Goal: Task Accomplishment & Management: Manage account settings

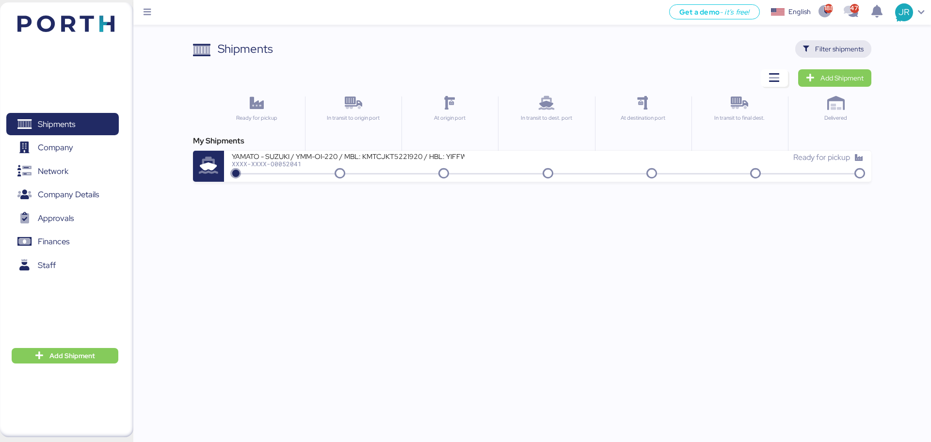
click at [813, 50] on span "Filter shipments" at bounding box center [833, 49] width 61 height 14
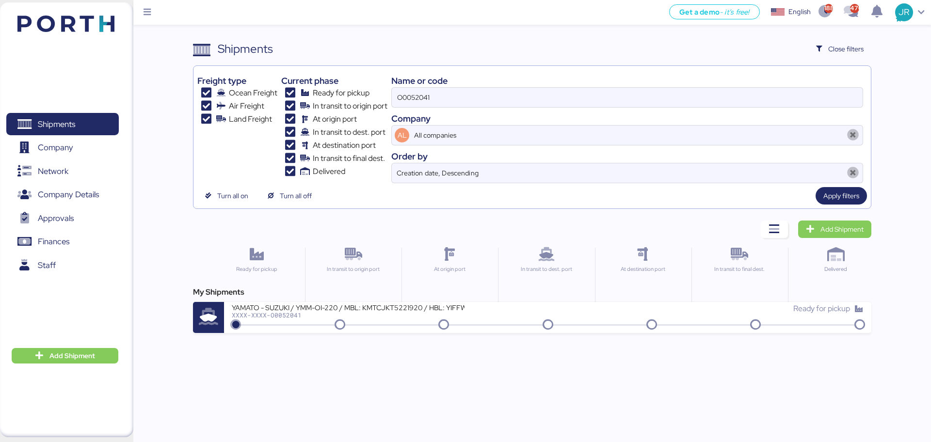
drag, startPoint x: 433, startPoint y: 95, endPoint x: 277, endPoint y: 103, distance: 156.3
click at [277, 103] on div "Freight type Ocean Freight Air Freight Land Freight Current phase Ready for pic…" at bounding box center [531, 126] width 669 height 113
paste input "01"
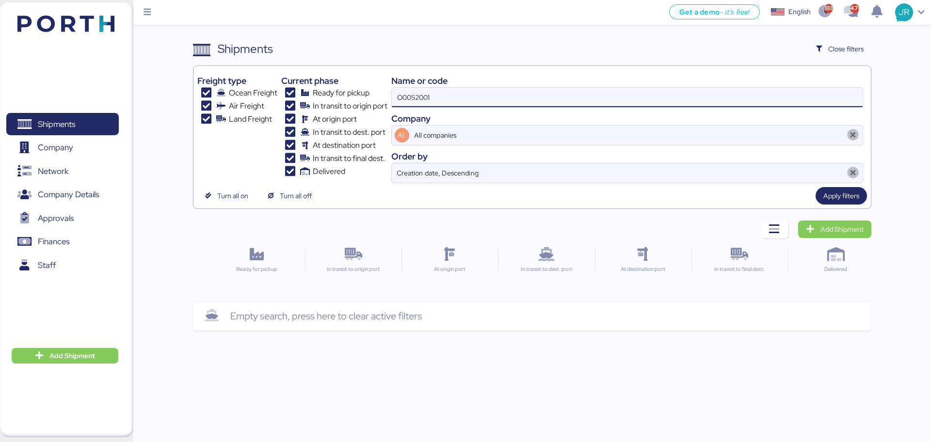
type input "O0052001"
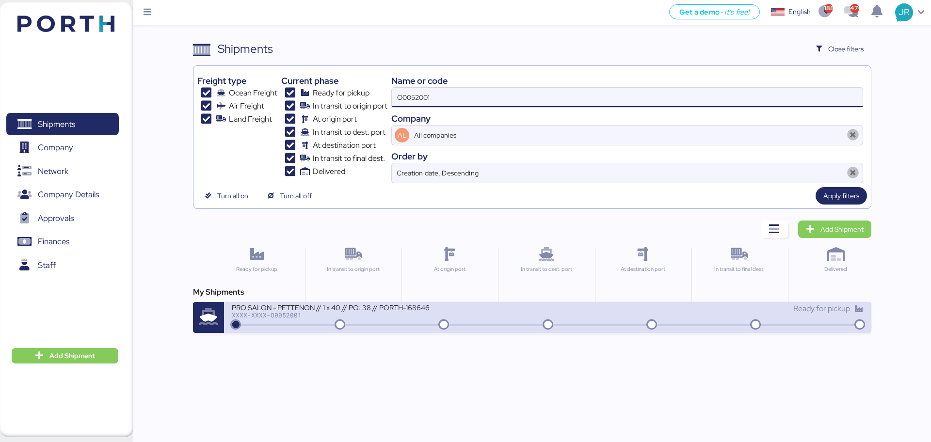
click at [294, 322] on div "PRO SALON - PETTENON // 1 x 40 // PO: 38 // PORTH-168646 XXXX-XXXX-O0052001" at bounding box center [390, 313] width 316 height 21
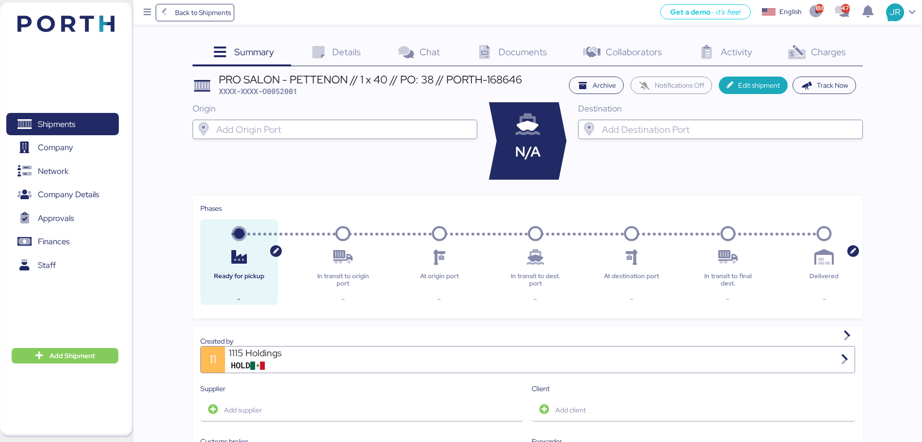
click at [794, 54] on icon at bounding box center [796, 53] width 21 height 14
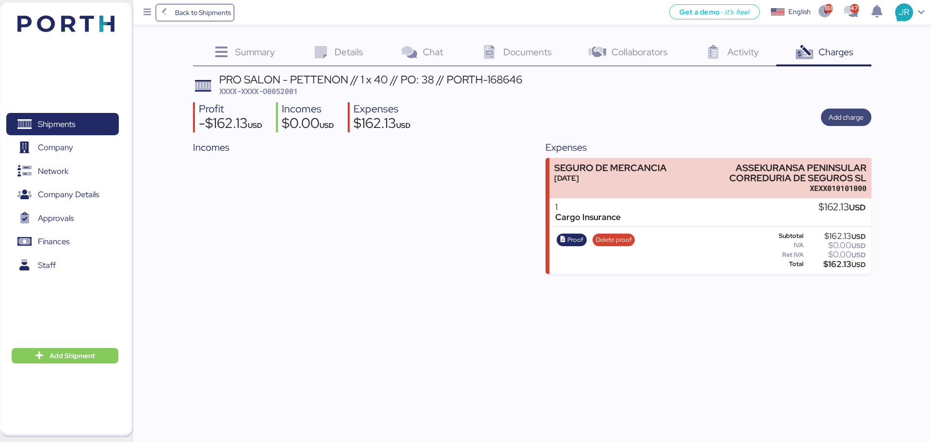
click at [841, 115] on span "Add charge" at bounding box center [846, 118] width 35 height 12
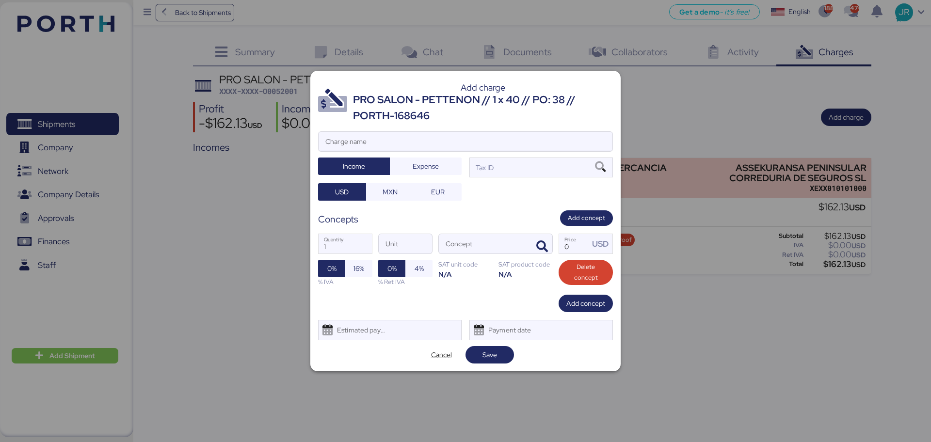
click at [351, 138] on input "Charge name" at bounding box center [466, 141] width 294 height 19
type input "CAAT"
drag, startPoint x: 431, startPoint y: 166, endPoint x: 417, endPoint y: 181, distance: 20.6
click at [431, 168] on span "Expense" at bounding box center [426, 166] width 26 height 12
click at [390, 193] on span "MXN" at bounding box center [390, 192] width 15 height 12
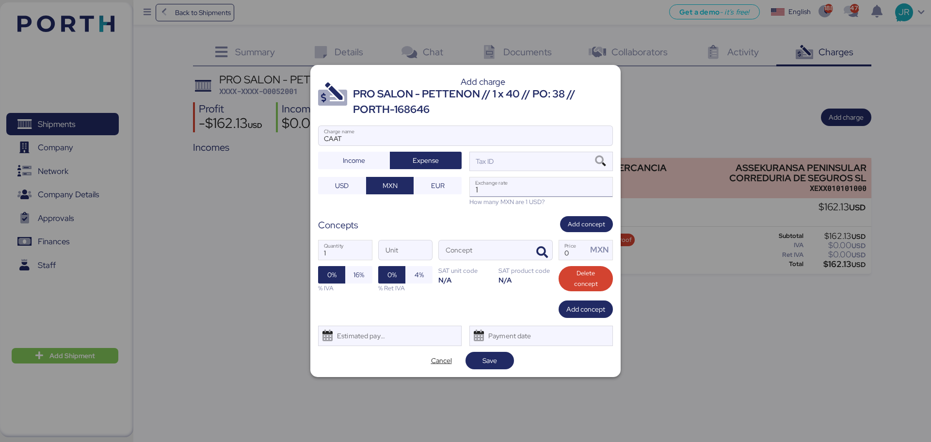
drag, startPoint x: 503, startPoint y: 191, endPoint x: 509, endPoint y: 191, distance: 5.8
click at [504, 192] on input "1" at bounding box center [541, 186] width 143 height 19
paste input "18.6913"
type input "18.6913"
click at [541, 255] on icon "button" at bounding box center [542, 253] width 12 height 12
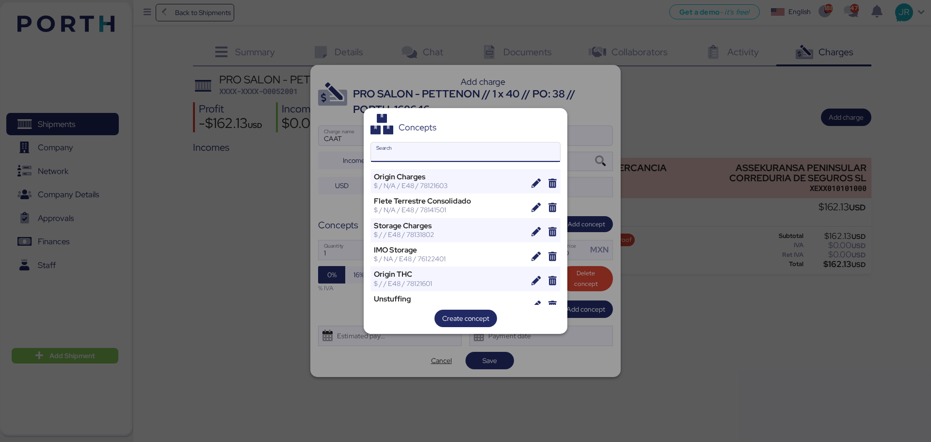
click at [424, 150] on input "Search" at bounding box center [465, 152] width 189 height 19
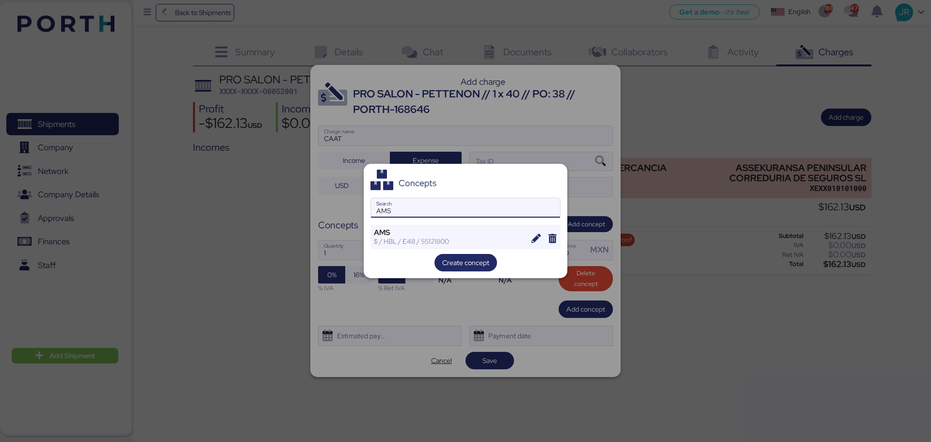
type input "AMS"
click at [405, 224] on div "Concepts AMS Search AMS $ / HBL / E48 / 55121800 Create concept" at bounding box center [466, 221] width 204 height 115
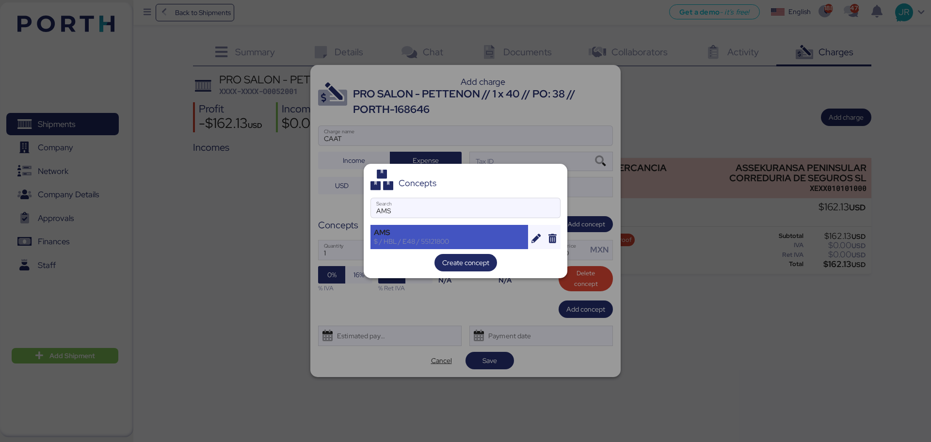
click at [401, 233] on div "AMS" at bounding box center [449, 232] width 151 height 9
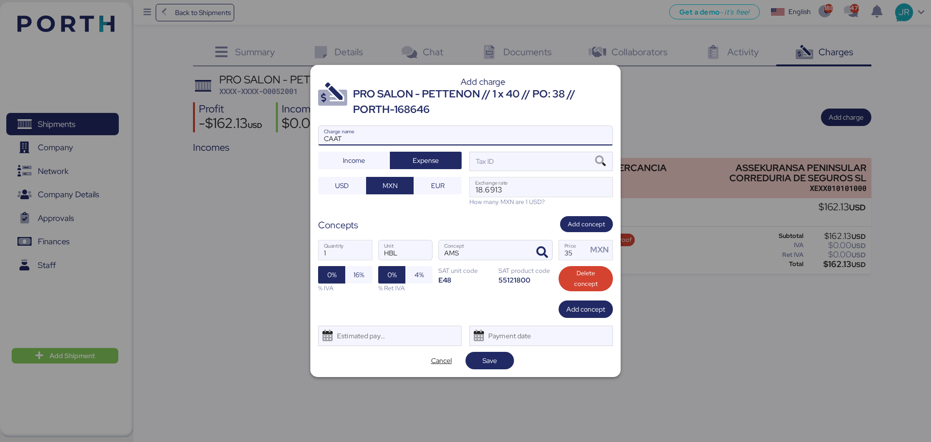
click at [362, 133] on input "CAAT" at bounding box center [466, 135] width 294 height 19
drag, startPoint x: 586, startPoint y: 249, endPoint x: 544, endPoint y: 253, distance: 42.4
click at [544, 253] on div "1 Quantity HBL Unit AMS Concept 35 Price MXN 0% 16% % IVA 0% 4% % Ret IVA SAT u…" at bounding box center [465, 266] width 295 height 68
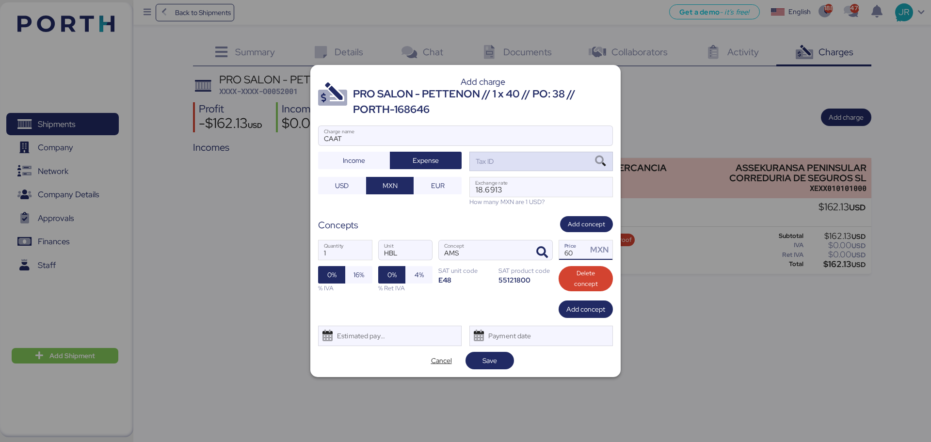
type input "60"
click at [594, 161] on icon at bounding box center [600, 161] width 16 height 11
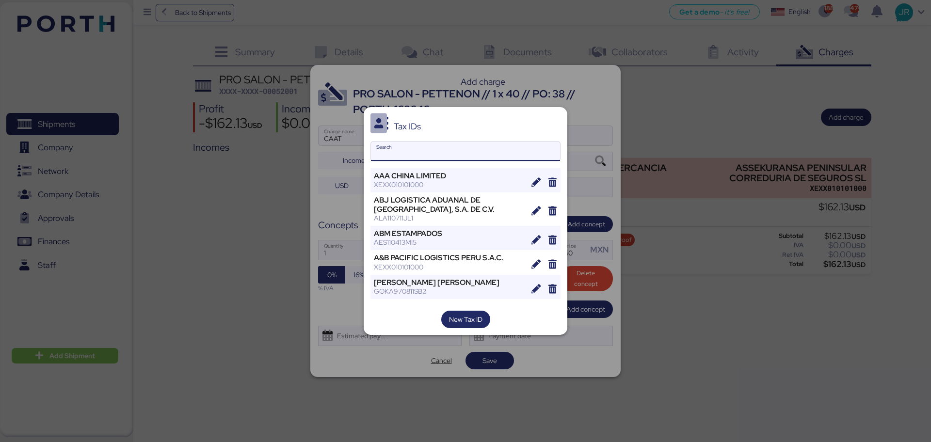
click at [455, 152] on input "Search" at bounding box center [465, 151] width 189 height 19
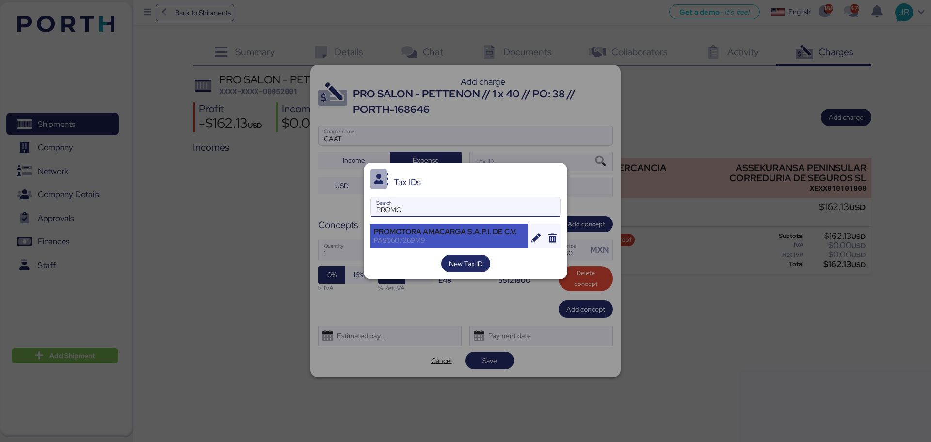
type input "PROMO"
click at [441, 232] on div "PROMOTORA AMACARGA S.A.P.I. DE C.V." at bounding box center [449, 231] width 151 height 9
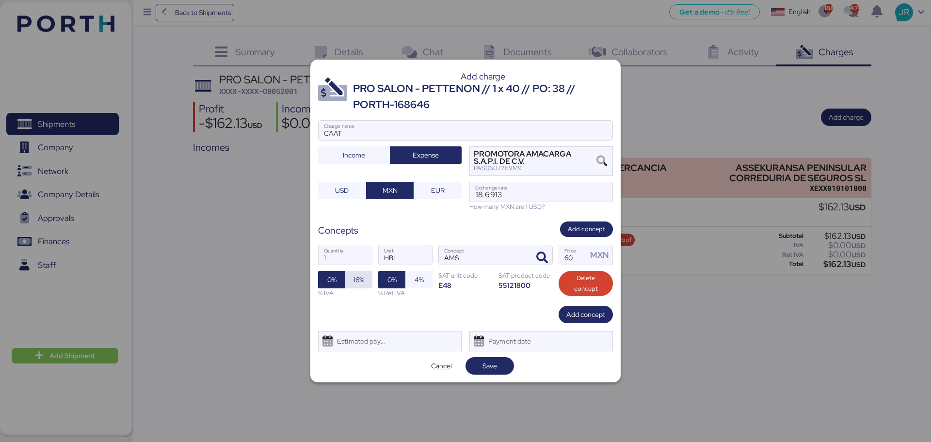
click at [355, 282] on span "16%" at bounding box center [358, 280] width 11 height 12
click at [351, 342] on div "Estimated payment date" at bounding box center [359, 341] width 58 height 19
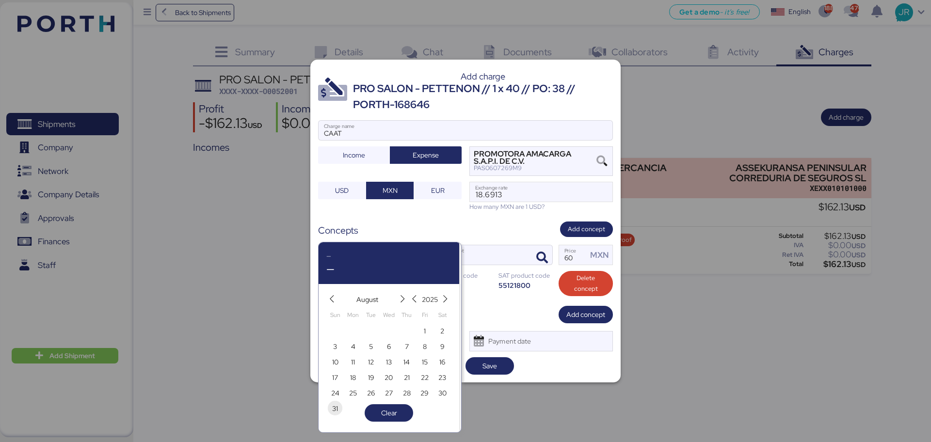
click at [337, 405] on span "31" at bounding box center [335, 409] width 6 height 12
type input "[DATE]"
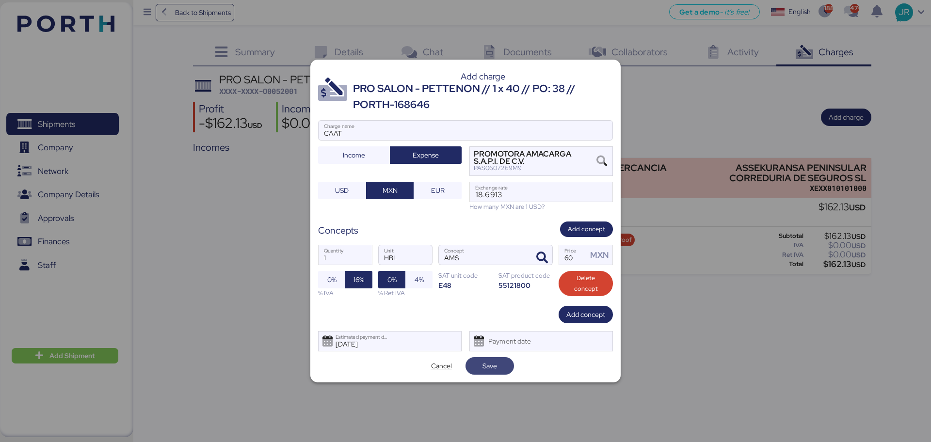
click at [483, 365] on span "Save" at bounding box center [489, 366] width 15 height 12
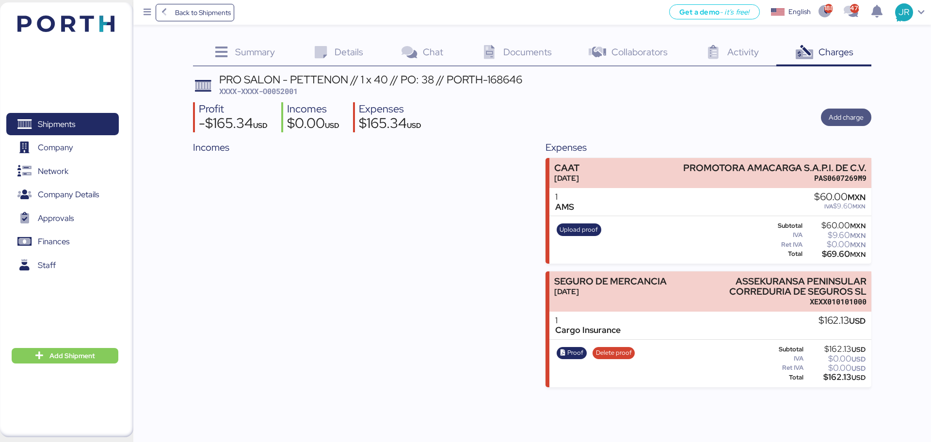
click at [830, 123] on span "Add charge" at bounding box center [846, 118] width 35 height 12
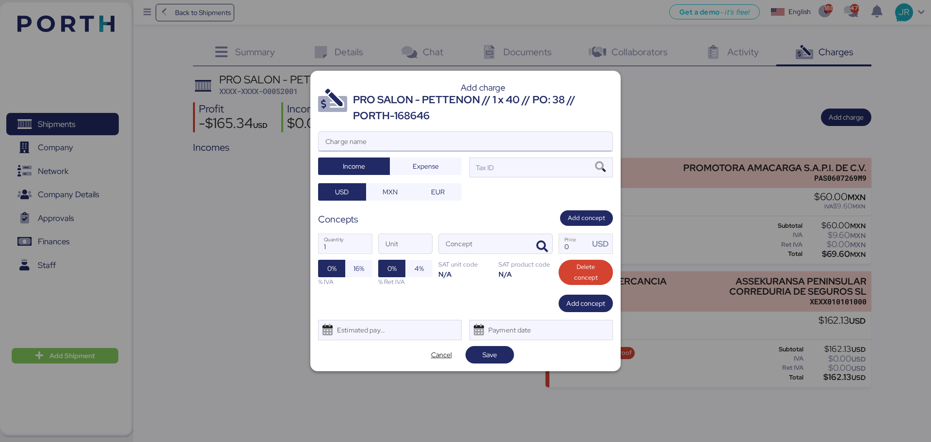
click at [389, 149] on input "Charge name" at bounding box center [466, 141] width 294 height 19
type input "C"
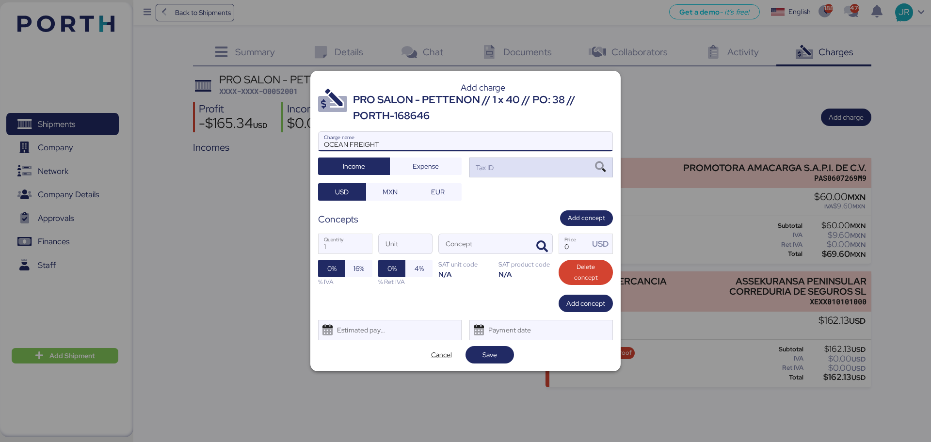
type input "OCEAN FREIGHT"
click at [602, 163] on icon at bounding box center [600, 167] width 16 height 11
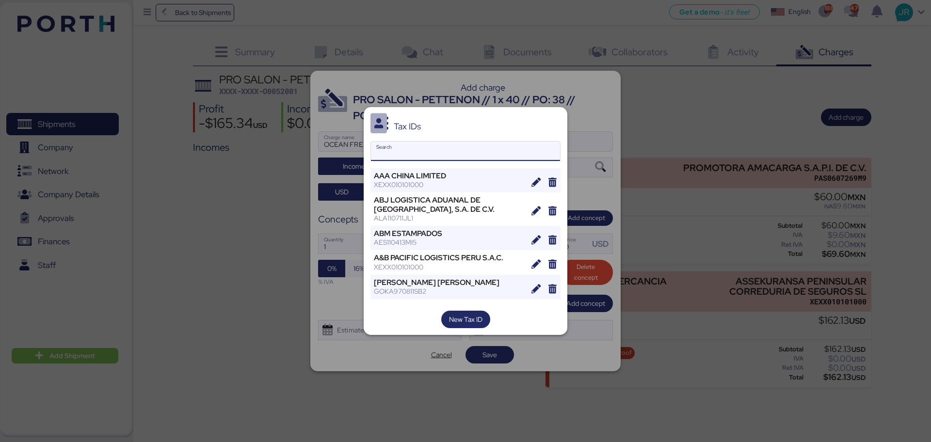
click at [417, 151] on input "Search" at bounding box center [465, 151] width 189 height 19
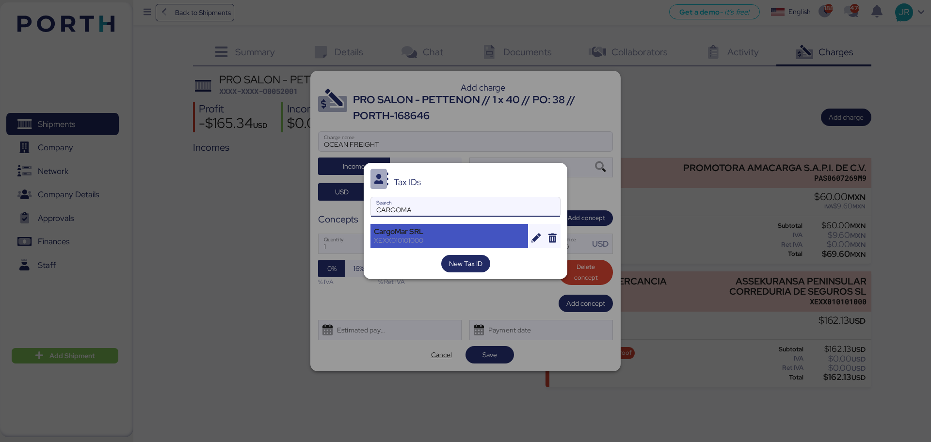
type input "CARGOMA"
click at [424, 232] on div "CargoMar SRL" at bounding box center [449, 231] width 151 height 9
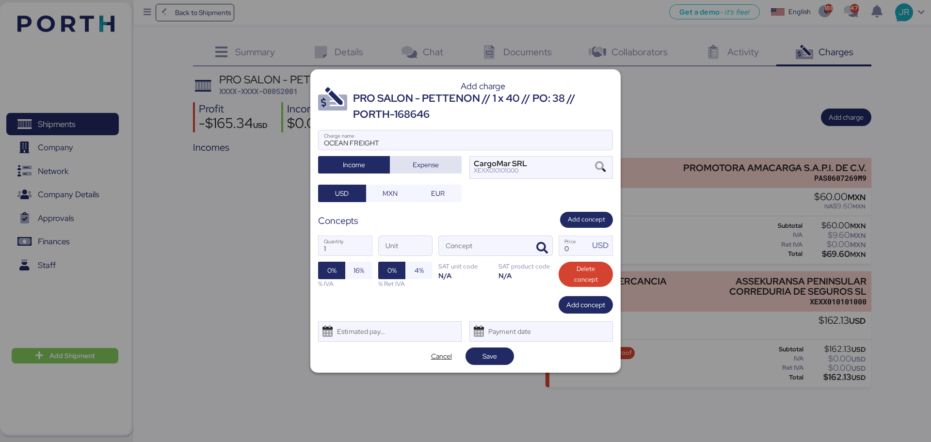
click at [409, 163] on span "Expense" at bounding box center [426, 165] width 56 height 14
click at [545, 247] on icon "button" at bounding box center [542, 248] width 12 height 12
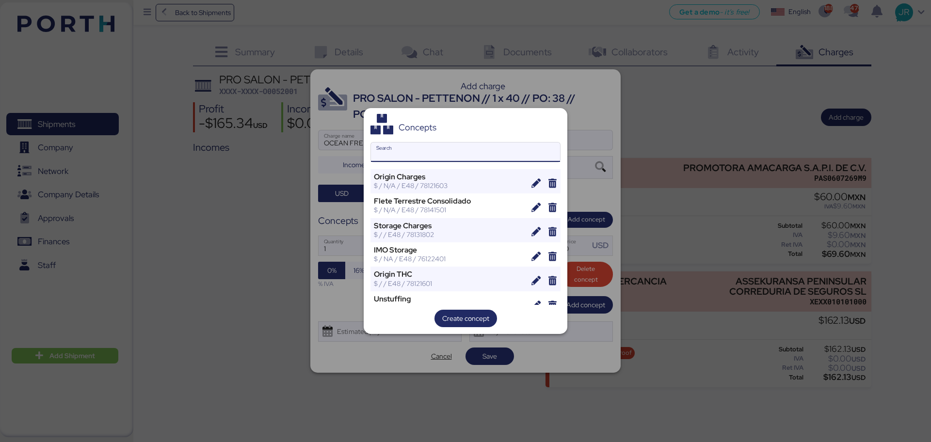
click at [418, 155] on input "Search" at bounding box center [465, 152] width 189 height 19
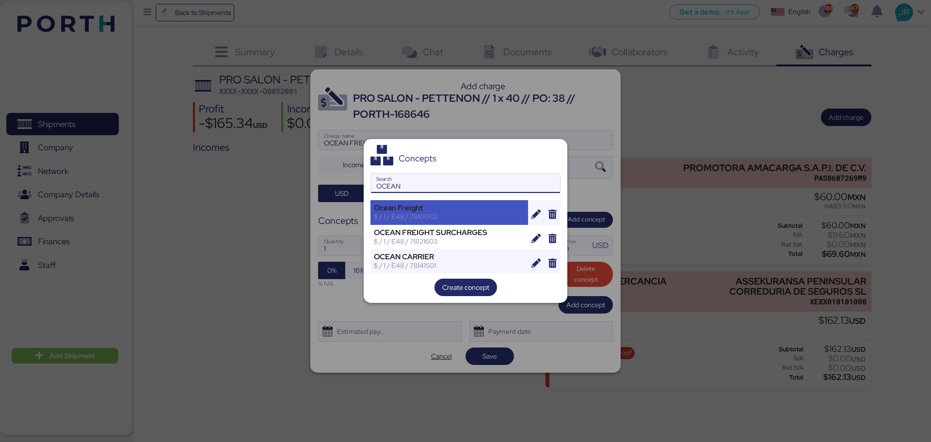
type input "OCEAN"
click at [418, 205] on div "Ocean Freight" at bounding box center [449, 208] width 151 height 9
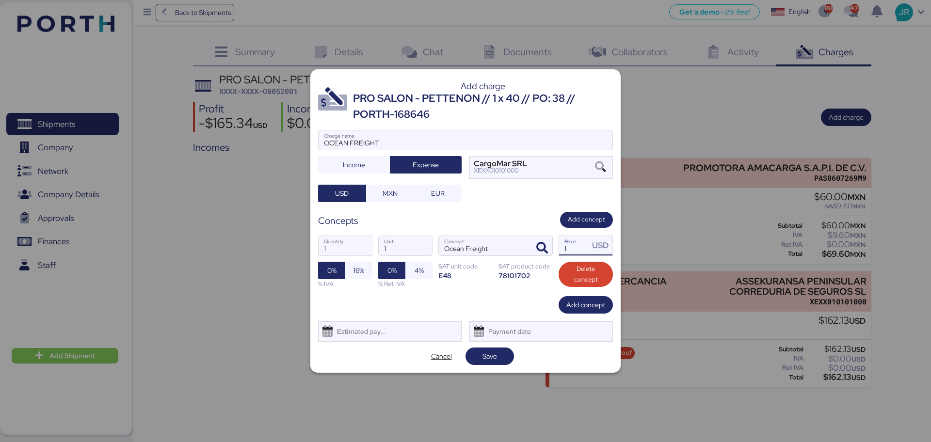
drag, startPoint x: 570, startPoint y: 249, endPoint x: 569, endPoint y: 244, distance: 5.1
click at [562, 249] on input "1" at bounding box center [574, 245] width 30 height 19
type input "6673.06"
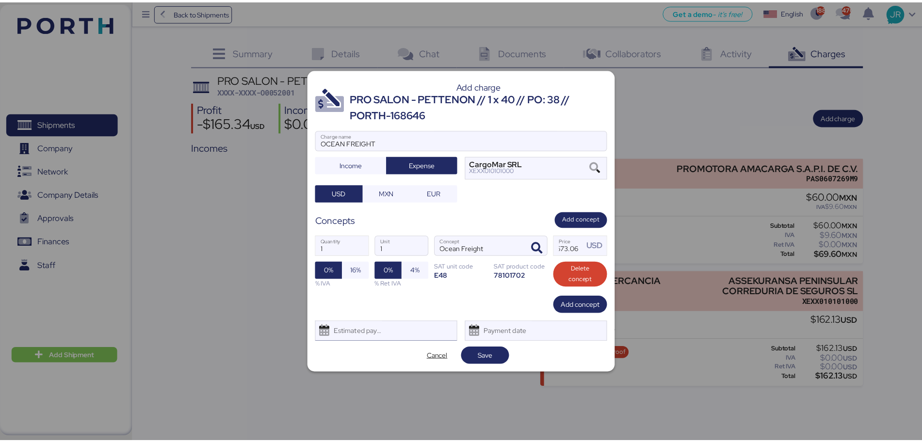
scroll to position [0, 0]
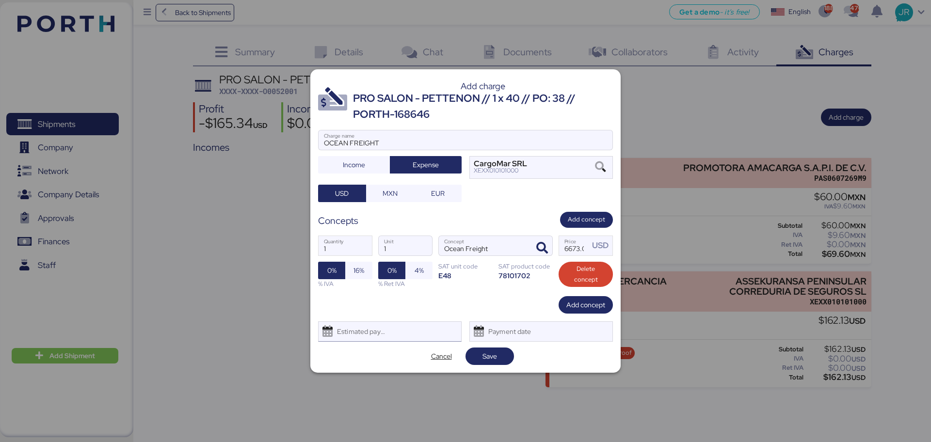
click at [395, 331] on div "Estimated payment date" at bounding box center [390, 331] width 144 height 20
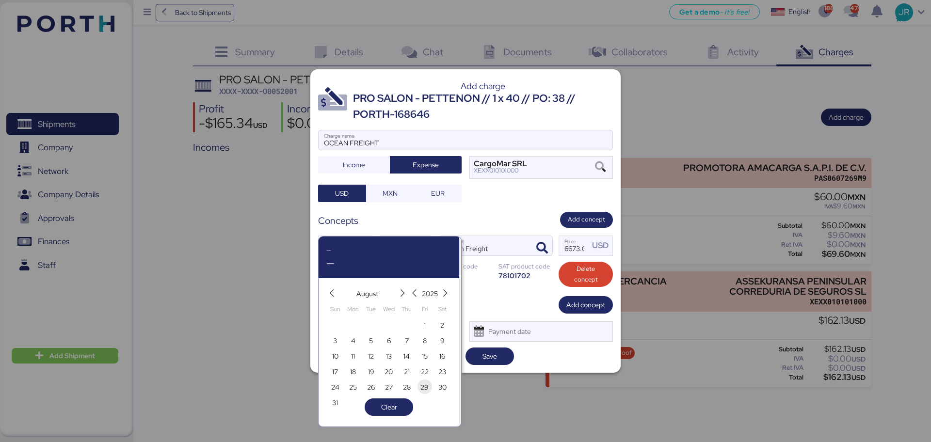
click at [423, 386] on span "29" at bounding box center [424, 388] width 8 height 12
type input "[DATE]"
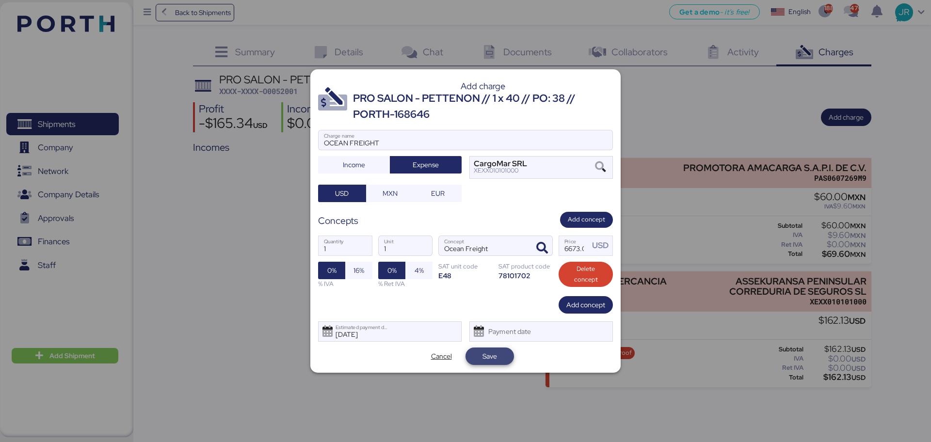
click at [498, 361] on span "Save" at bounding box center [489, 357] width 33 height 14
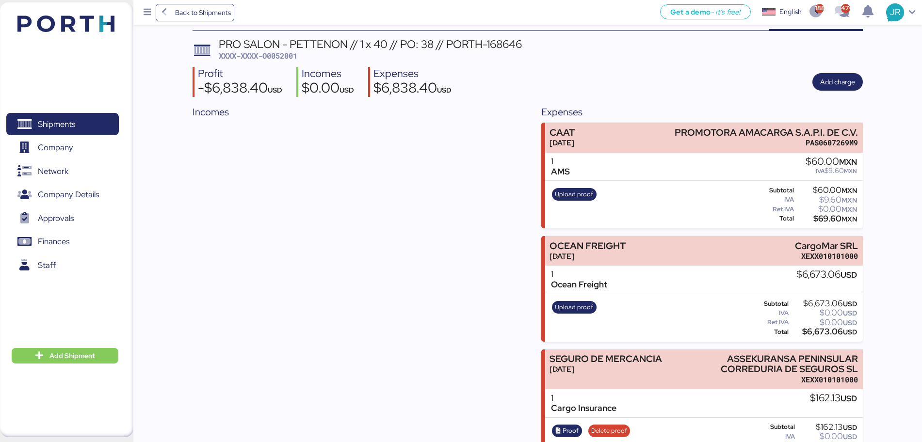
scroll to position [66, 0]
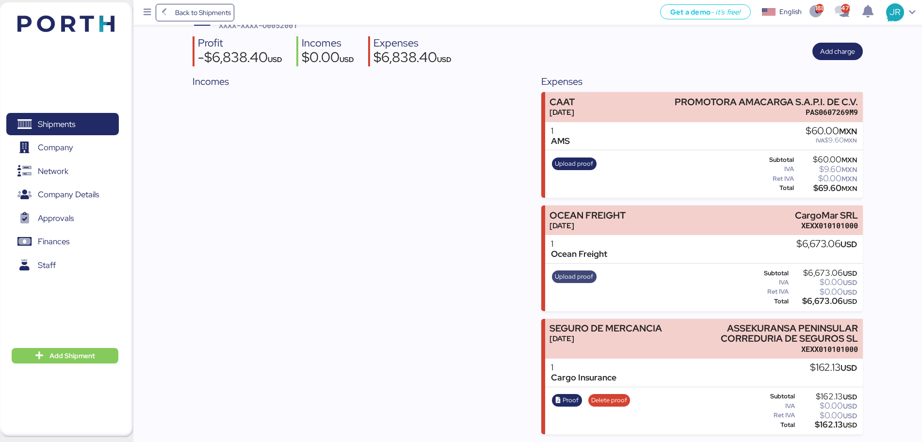
click at [567, 279] on span "Upload proof" at bounding box center [574, 277] width 38 height 11
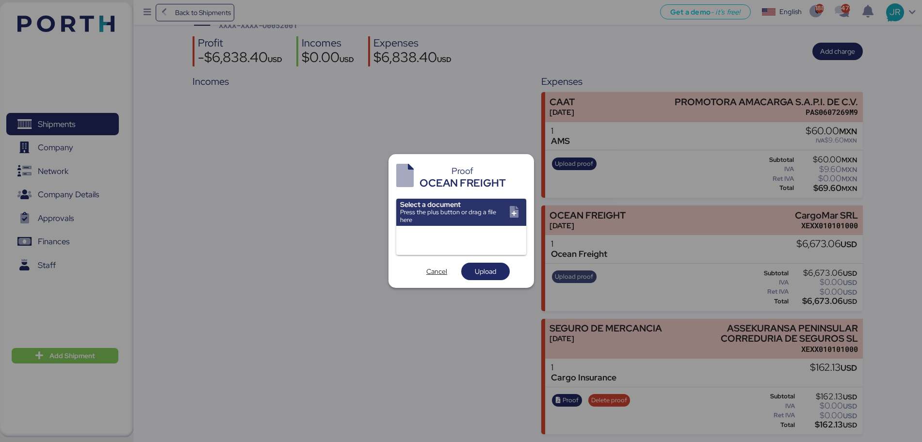
scroll to position [0, 0]
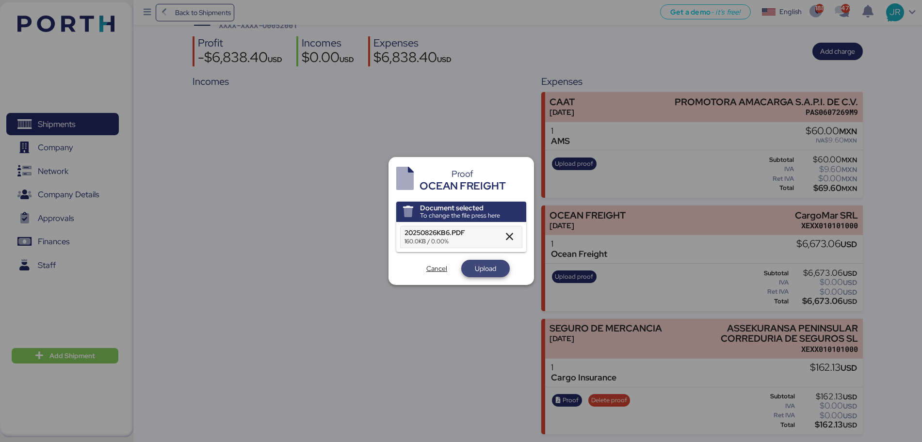
click at [481, 276] on span "Upload" at bounding box center [485, 268] width 48 height 17
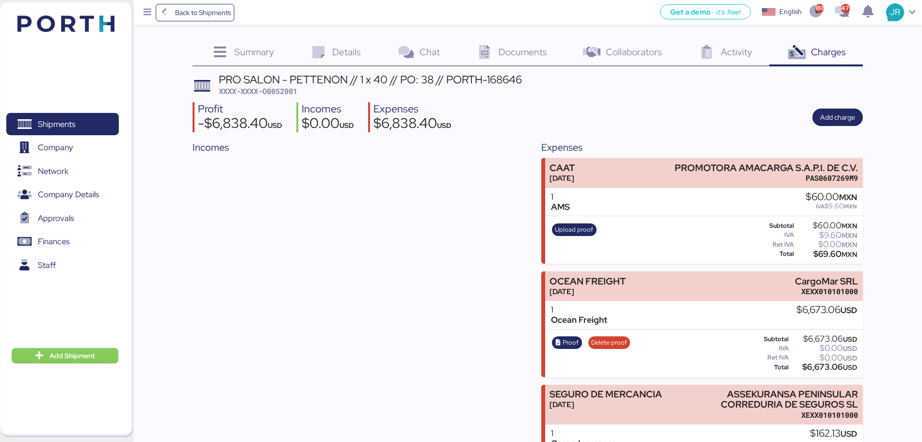
click at [290, 93] on span "XXXX-XXXX-O0052001" at bounding box center [258, 91] width 79 height 10
copy span "O0052001"
drag, startPoint x: 515, startPoint y: 64, endPoint x: 450, endPoint y: 30, distance: 73.1
click at [515, 64] on div "Documents 0" at bounding box center [510, 53] width 107 height 26
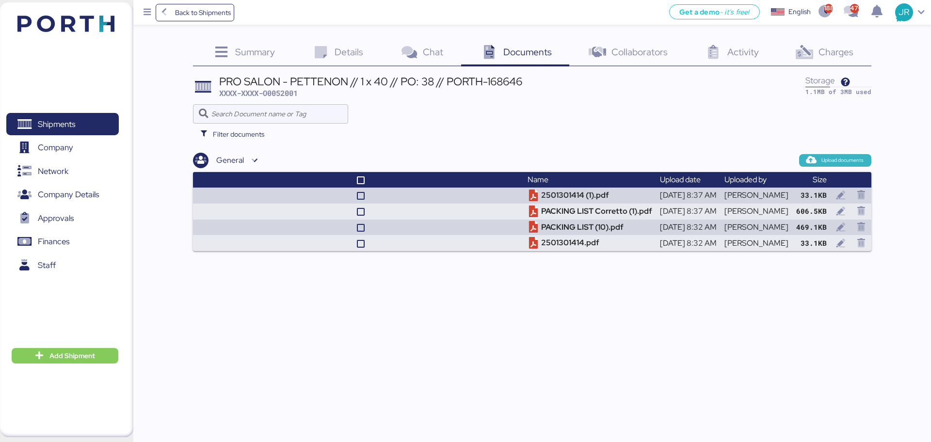
click at [811, 158] on icon "button" at bounding box center [811, 160] width 9 height 9
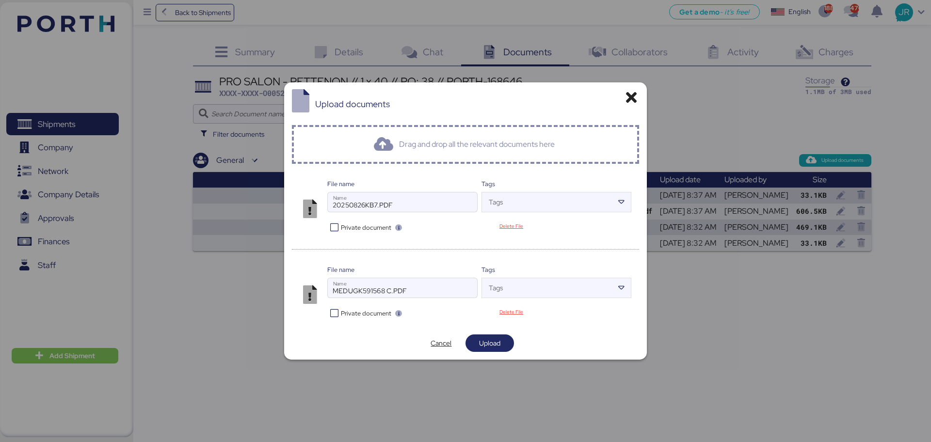
drag, startPoint x: 354, startPoint y: 314, endPoint x: 371, endPoint y: 314, distance: 17.5
click at [354, 314] on span "Private document" at bounding box center [366, 313] width 50 height 9
click at [473, 341] on span "Upload" at bounding box center [489, 344] width 33 height 14
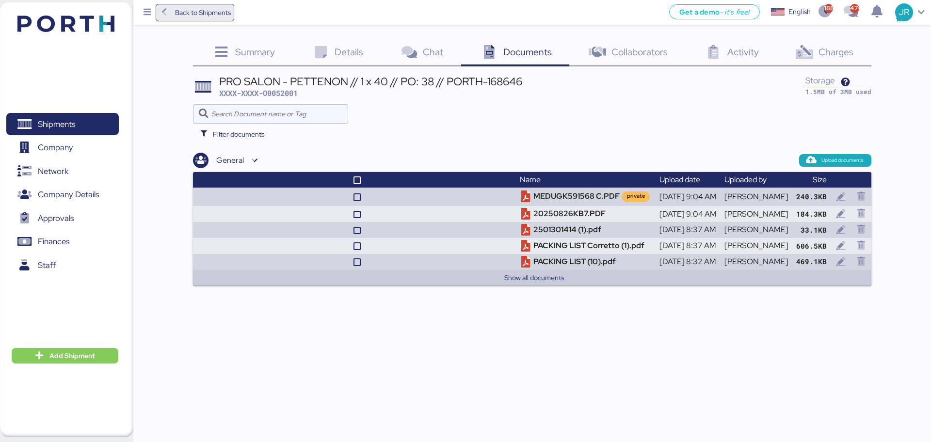
click at [183, 16] on span "Back to Shipments" at bounding box center [203, 13] width 56 height 12
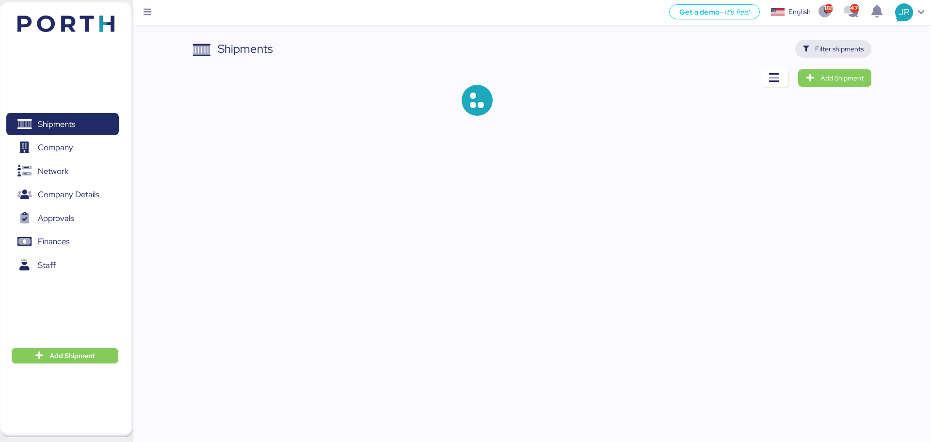
click at [829, 46] on span "Filter shipments" at bounding box center [839, 49] width 48 height 12
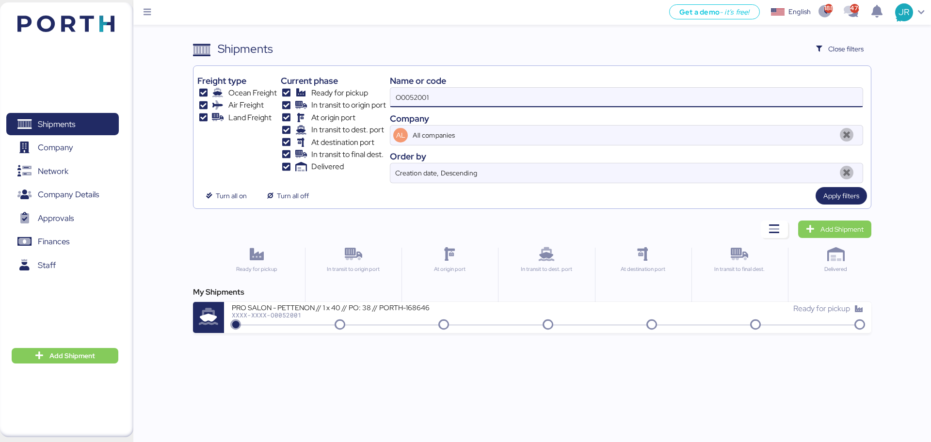
drag, startPoint x: 445, startPoint y: 101, endPoint x: 273, endPoint y: 108, distance: 171.8
click at [276, 108] on div "Freight type Ocean Freight Air Freight Land Freight Current phase Ready for pic…" at bounding box center [531, 126] width 669 height 113
paste input "15"
type input "O0052015"
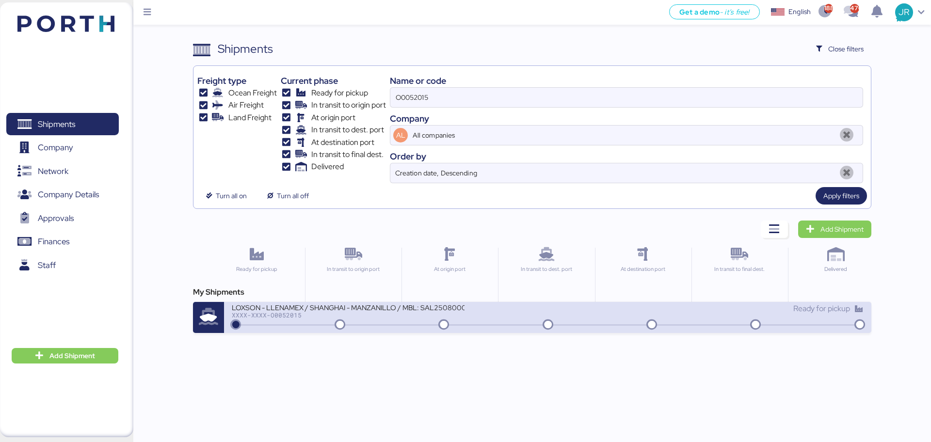
click at [276, 319] on div "LOXSON - LLENAMEX / SHANGHAI - MANZANILLO / MBL: SAL25080009 - HBL: KSSE2508020…" at bounding box center [390, 313] width 316 height 21
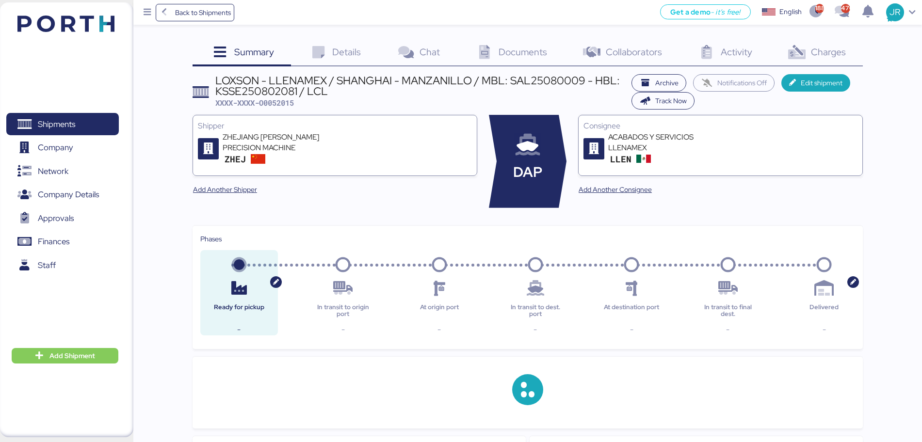
click at [517, 49] on span "Documents" at bounding box center [522, 52] width 48 height 13
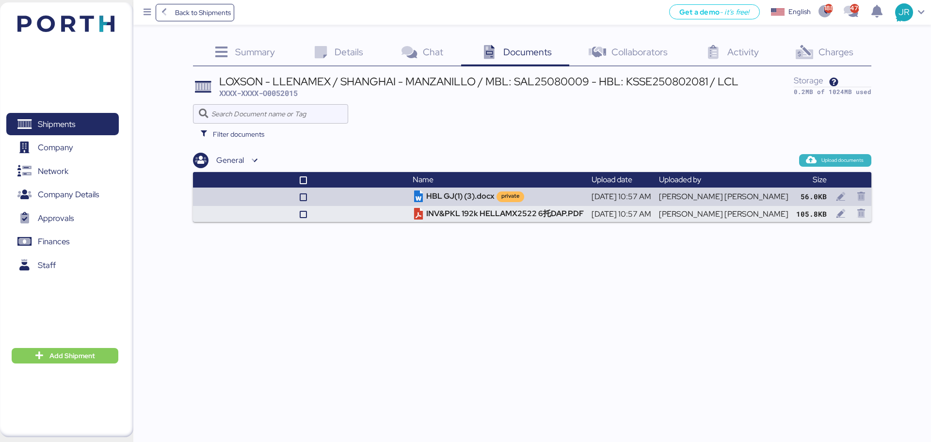
click at [822, 158] on span "Upload documents" at bounding box center [842, 160] width 42 height 9
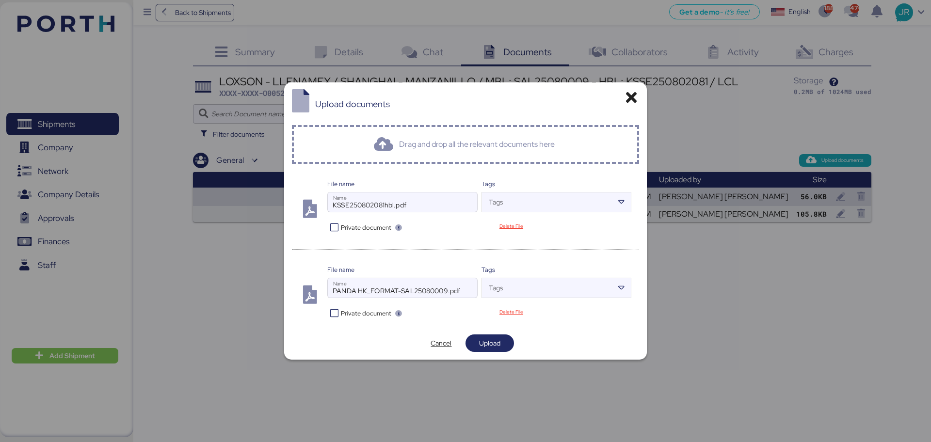
click at [357, 316] on span "Private document" at bounding box center [366, 313] width 50 height 9
click at [496, 349] on span "Upload" at bounding box center [489, 343] width 21 height 12
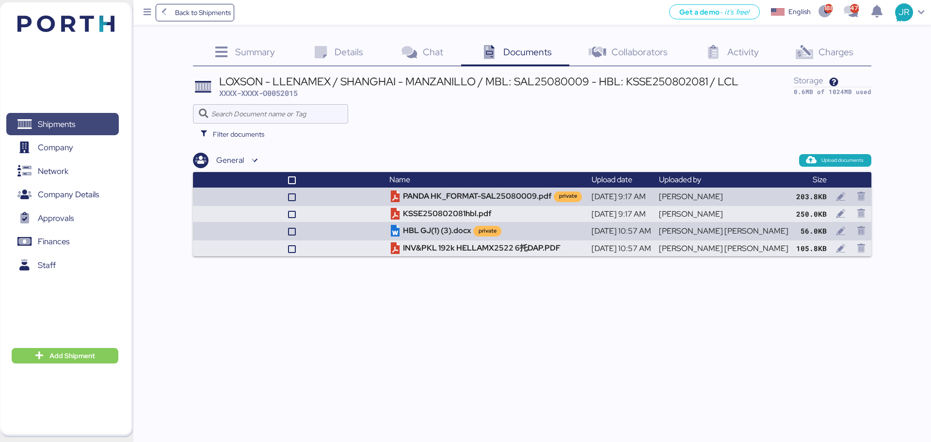
click at [65, 122] on span "Shipments" at bounding box center [56, 124] width 37 height 14
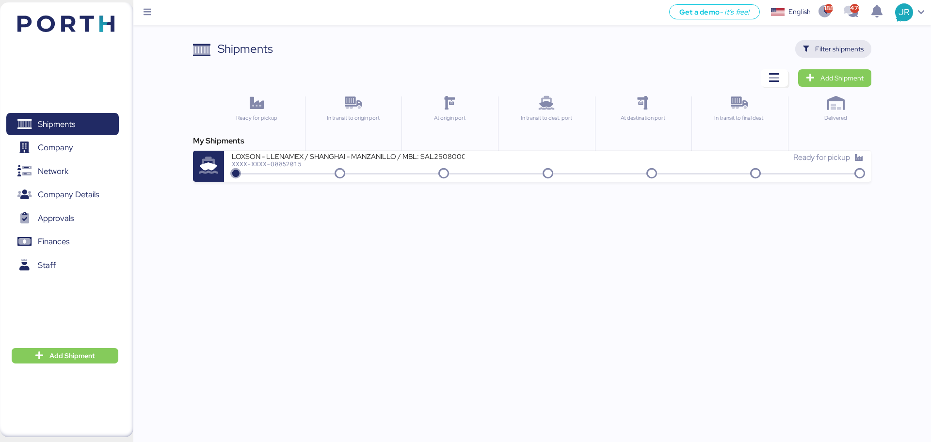
click at [812, 52] on span "Filter shipments" at bounding box center [833, 49] width 61 height 14
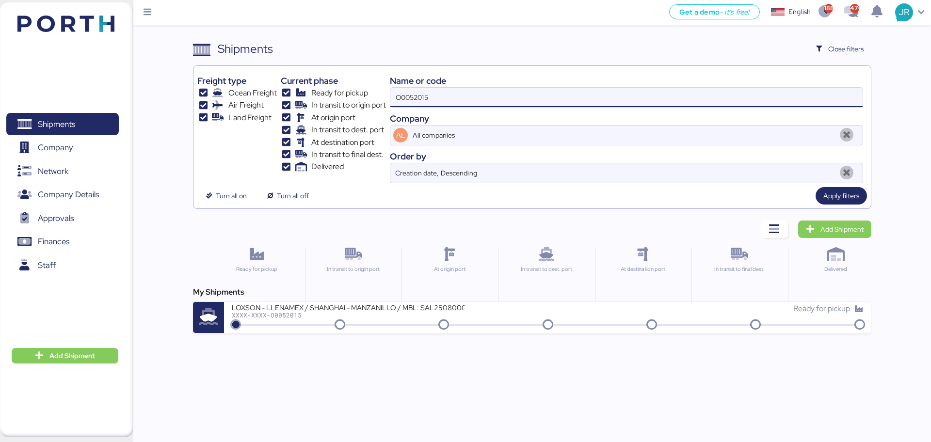
drag, startPoint x: 440, startPoint y: 101, endPoint x: 319, endPoint y: 99, distance: 121.2
click at [319, 99] on div "Freight type Ocean Freight Air Freight Land Freight Current phase Ready for pic…" at bounding box center [531, 126] width 669 height 113
paste input "1969"
type input "O0051969"
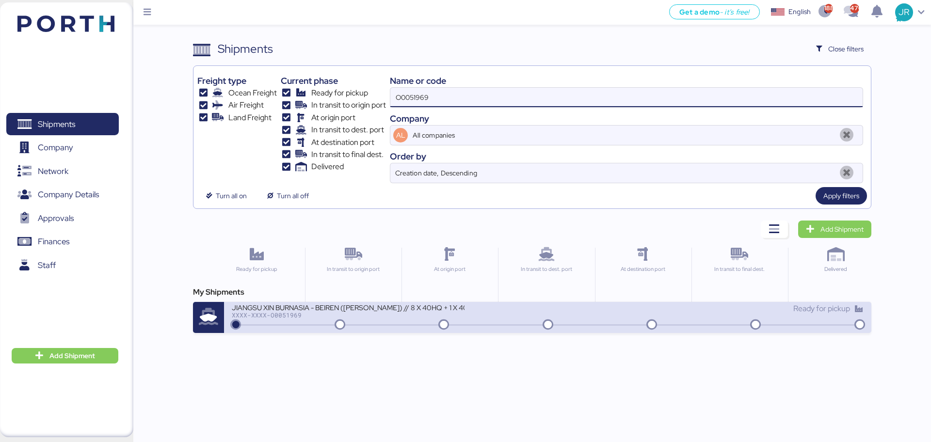
click at [267, 317] on div "XXXX-XXXX-O0051969" at bounding box center [348, 315] width 233 height 7
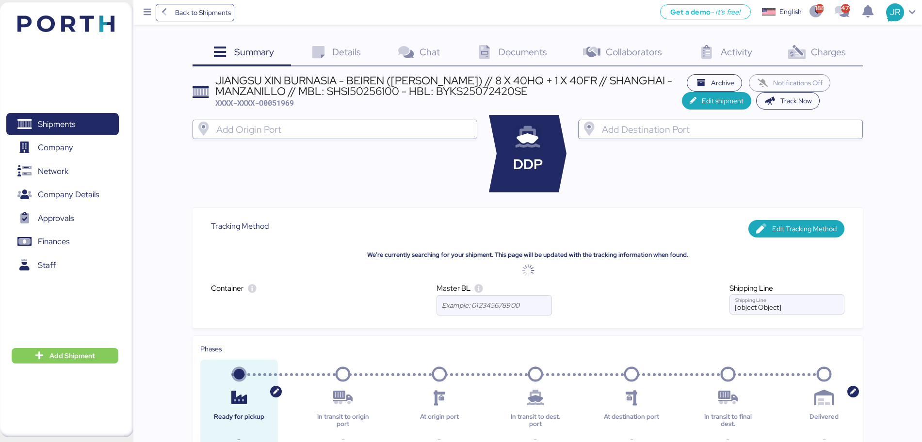
click at [813, 55] on span "Charges" at bounding box center [828, 52] width 35 height 13
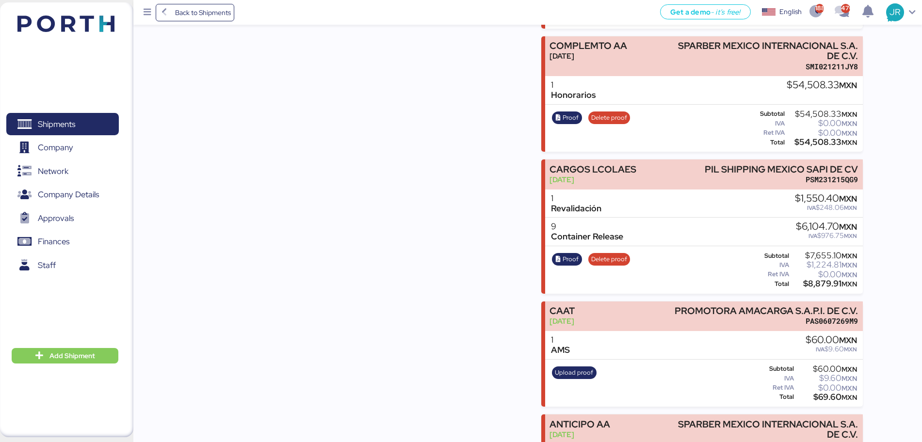
scroll to position [670, 0]
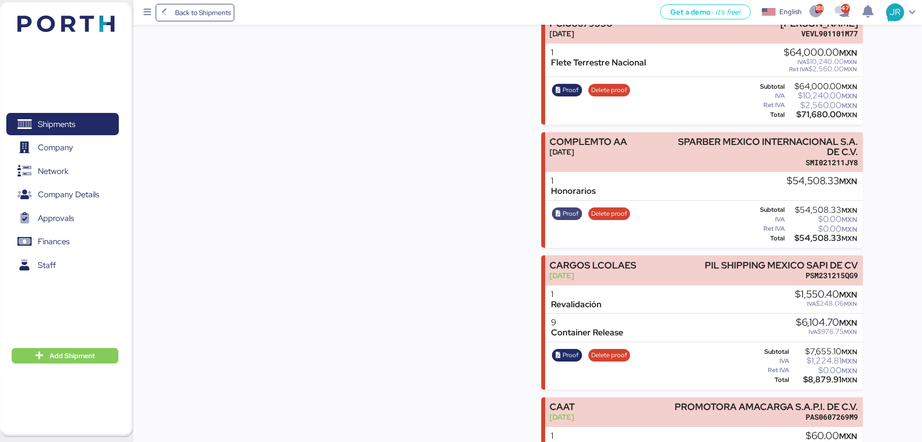
click at [562, 208] on span "Proof" at bounding box center [567, 213] width 24 height 11
click at [196, 16] on span "Back to Shipments" at bounding box center [203, 13] width 56 height 12
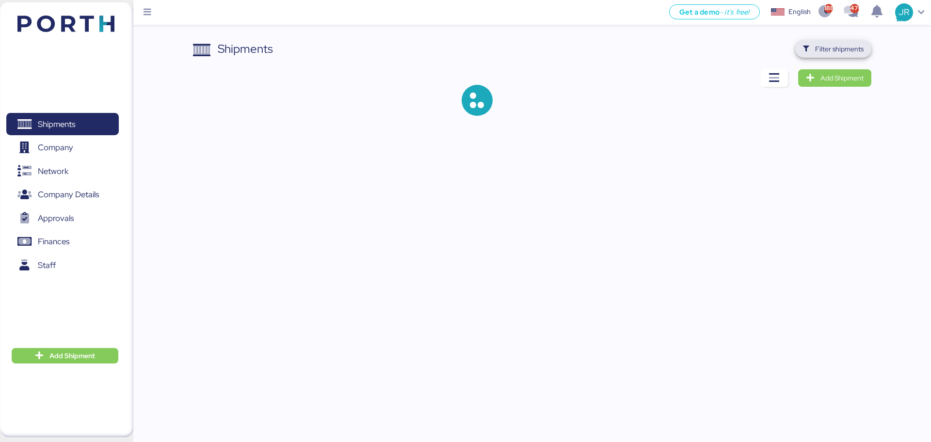
click at [803, 45] on span "Filter shipments" at bounding box center [833, 48] width 76 height 17
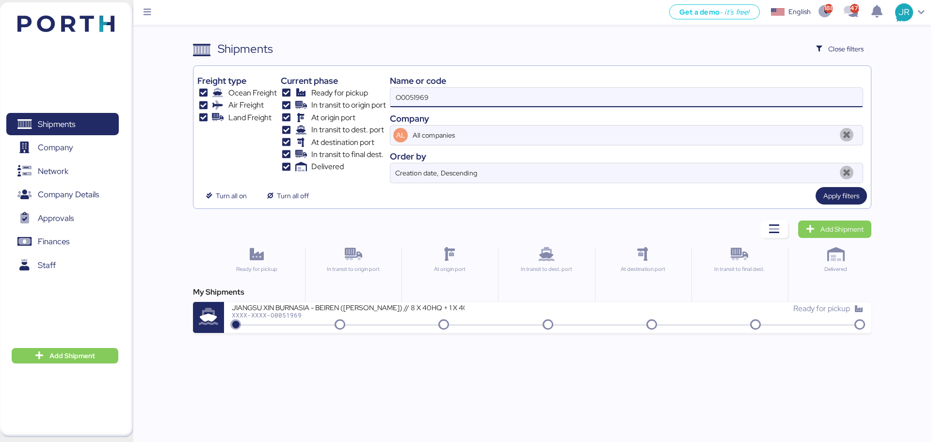
drag, startPoint x: 453, startPoint y: 101, endPoint x: 347, endPoint y: 101, distance: 106.7
click at [347, 101] on div "Freight type Ocean Freight Air Freight Land Freight Current phase Ready for pic…" at bounding box center [531, 126] width 669 height 113
paste input "40"
type input "O0051940"
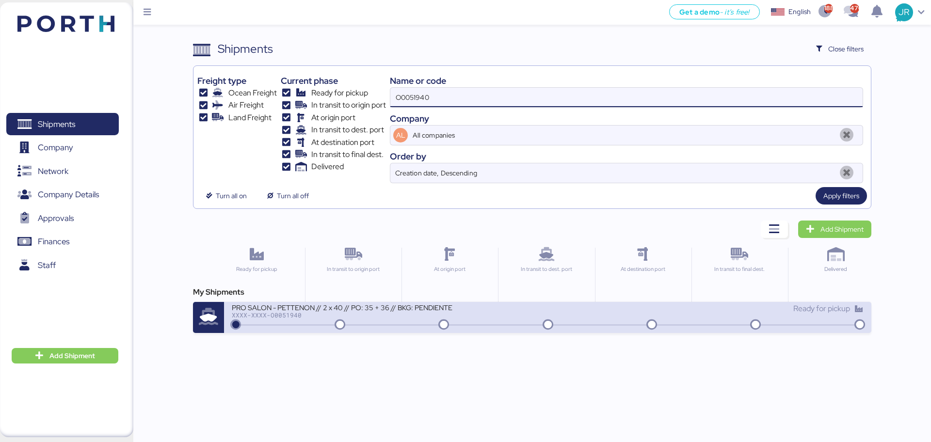
click at [284, 318] on div "XXXX-XXXX-O0051940" at bounding box center [348, 315] width 233 height 7
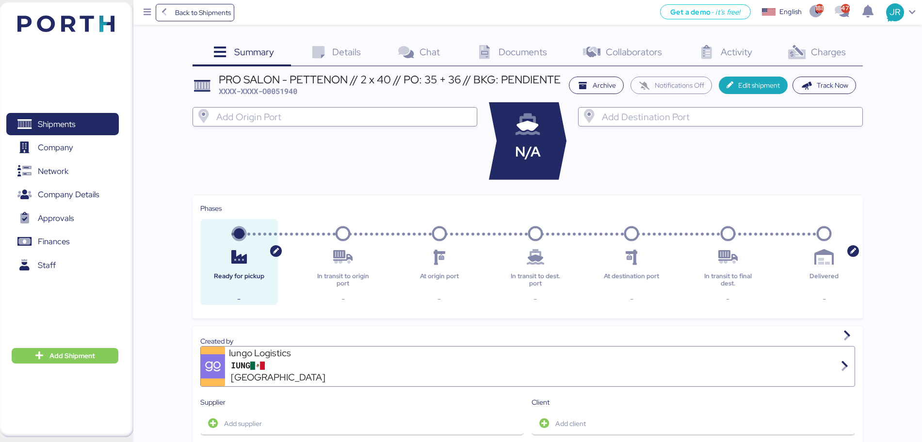
click at [800, 49] on icon at bounding box center [796, 53] width 21 height 14
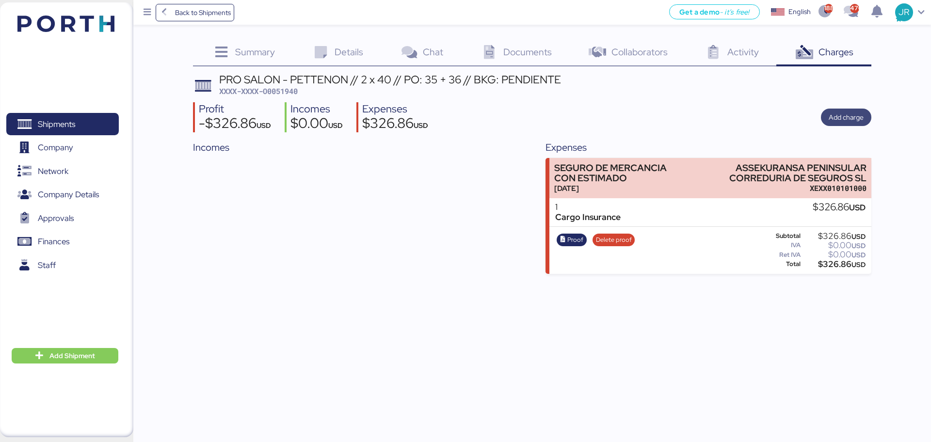
click at [850, 117] on span "Add charge" at bounding box center [846, 118] width 35 height 12
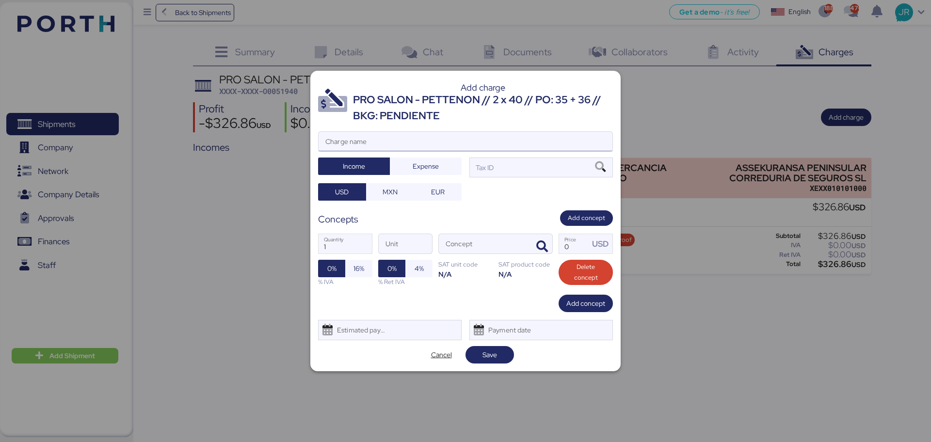
click at [431, 143] on input "Charge name" at bounding box center [466, 141] width 294 height 19
type input "CAAT"
click at [428, 171] on span "Expense" at bounding box center [426, 166] width 26 height 12
click at [393, 196] on span "MXN" at bounding box center [390, 192] width 15 height 12
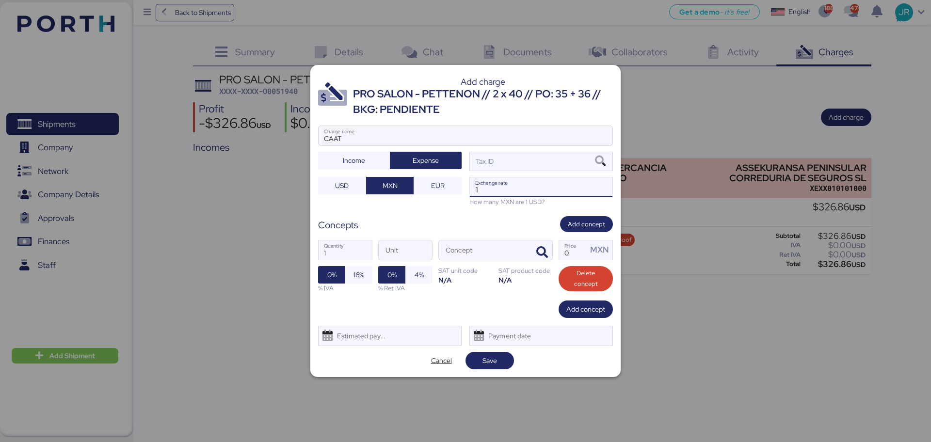
drag, startPoint x: 490, startPoint y: 188, endPoint x: 526, endPoint y: 168, distance: 41.0
click at [490, 188] on input "1" at bounding box center [541, 186] width 143 height 19
paste input "18.6913"
type input "18.6913"
click at [601, 161] on icon at bounding box center [600, 161] width 16 height 11
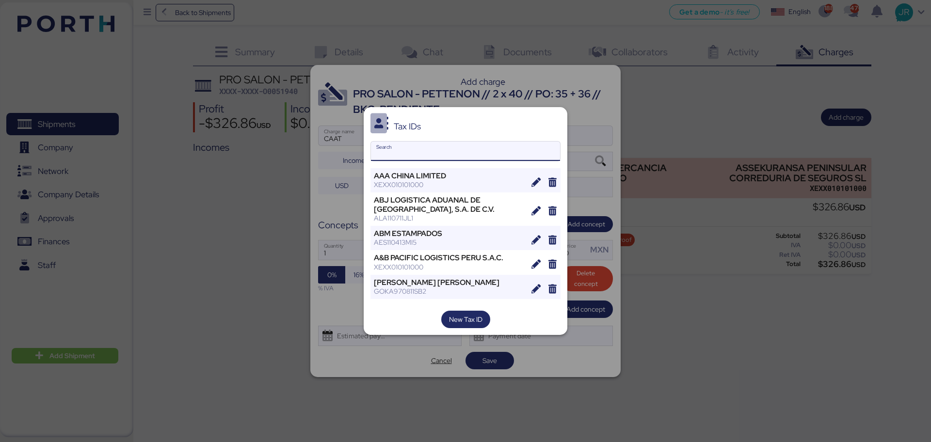
click at [435, 158] on input "Search" at bounding box center [465, 151] width 189 height 19
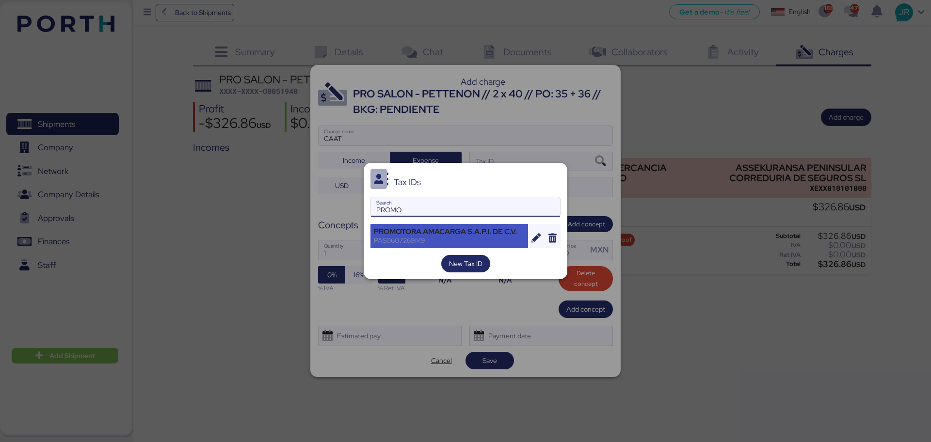
type input "PROMO"
click at [436, 237] on div "PAS0607269M9" at bounding box center [449, 240] width 151 height 9
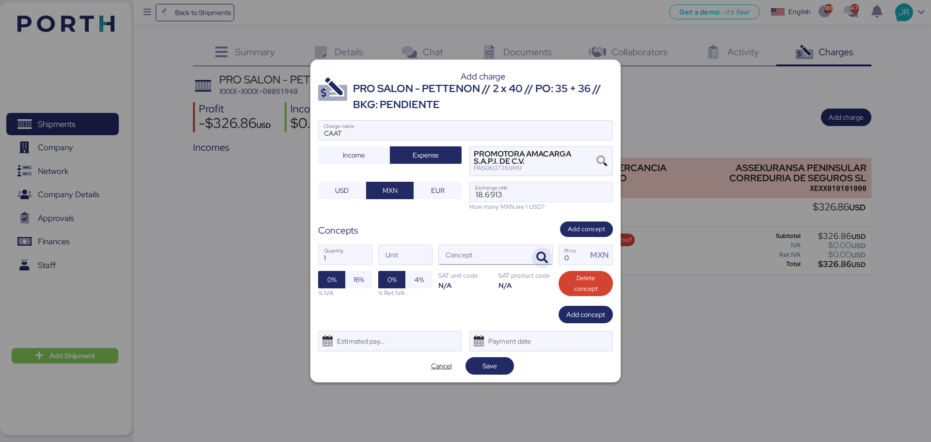
click at [542, 258] on icon "button" at bounding box center [542, 258] width 12 height 12
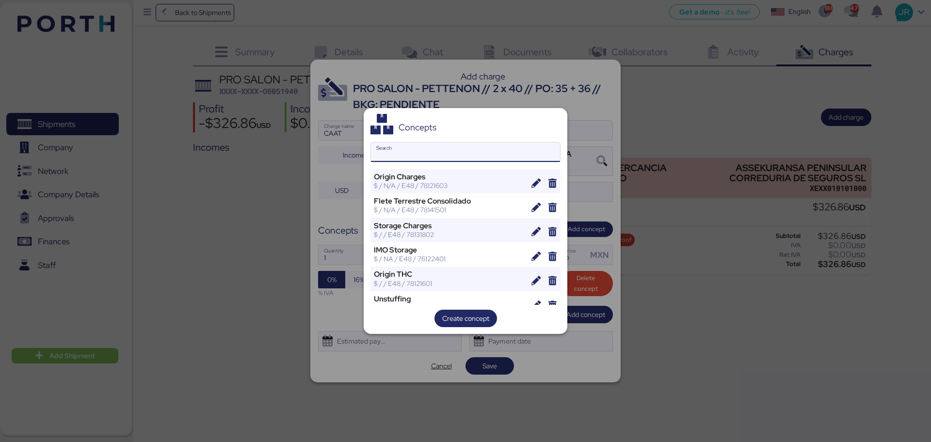
click at [417, 146] on input "Search" at bounding box center [465, 152] width 189 height 19
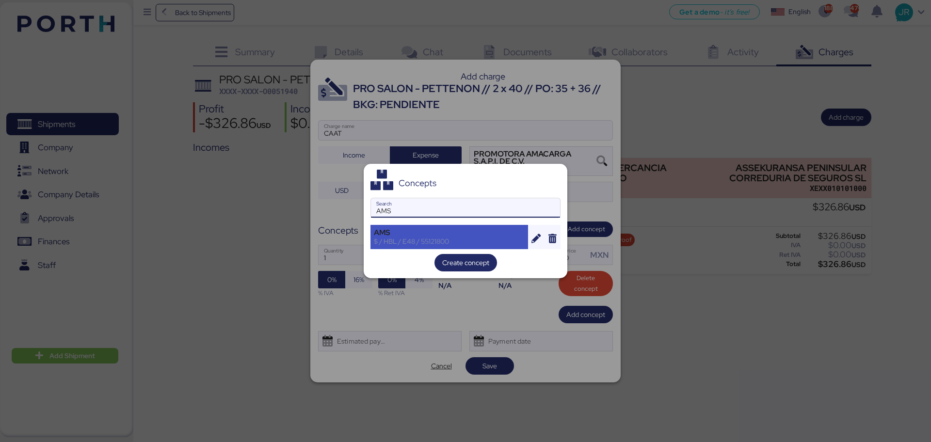
type input "AMS"
click at [410, 238] on div "$ / HBL / E48 / 55121800" at bounding box center [449, 241] width 151 height 9
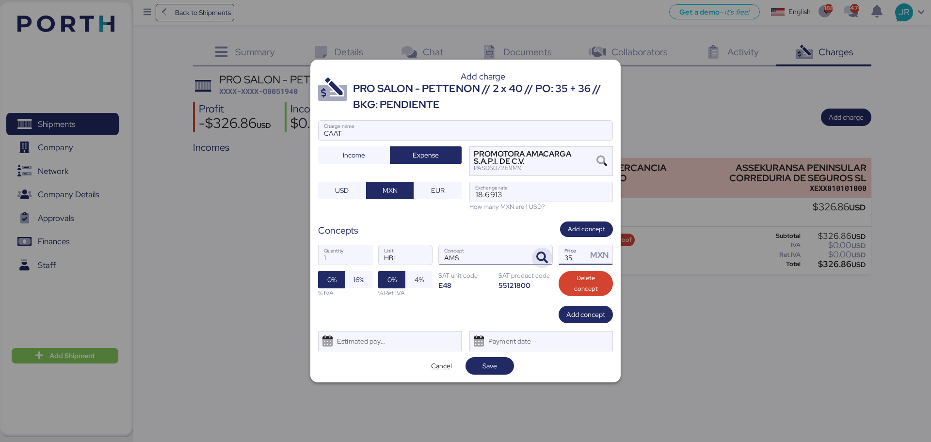
drag, startPoint x: 572, startPoint y: 257, endPoint x: 539, endPoint y: 248, distance: 33.9
click at [543, 258] on div "1 Quantity HBL Unit AMS Concept 35 Price MXN 0% 16% % IVA 0% 4% % Ret IVA SAT u…" at bounding box center [465, 271] width 295 height 68
type input "60"
click at [352, 274] on span "16%" at bounding box center [358, 279] width 27 height 17
click at [363, 340] on div "Estimated payment date" at bounding box center [359, 341] width 58 height 19
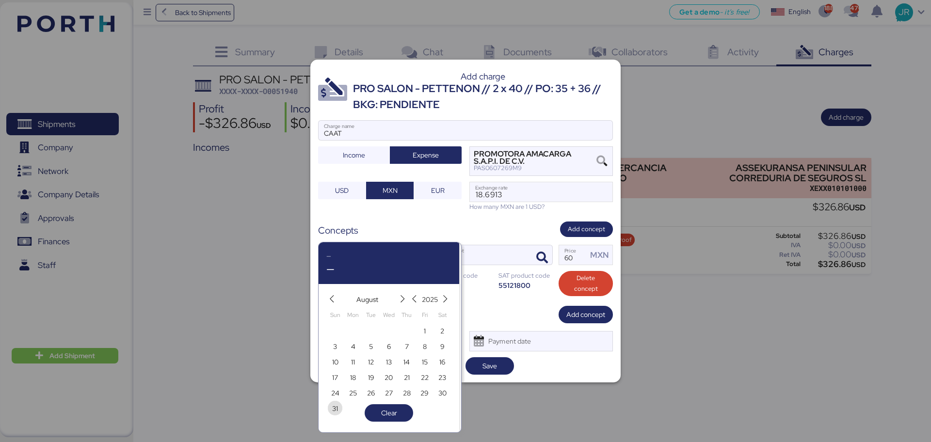
click at [332, 404] on span "31" at bounding box center [335, 409] width 6 height 12
type input "[DATE]"
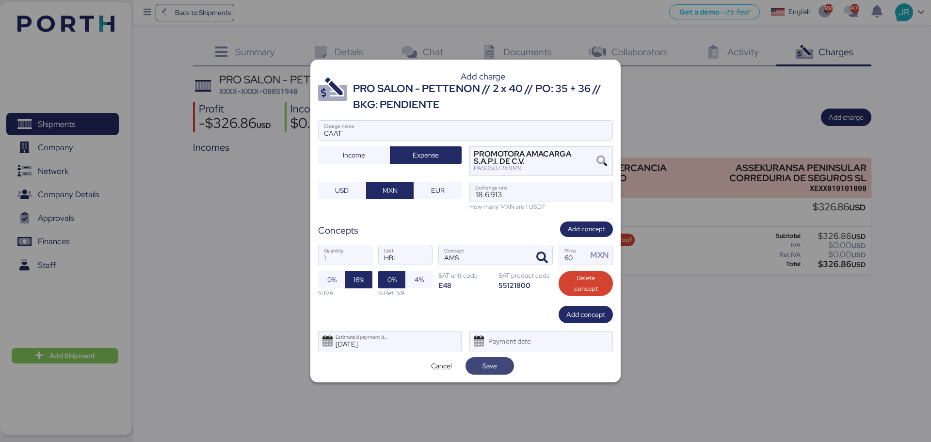
click at [486, 362] on span "Save" at bounding box center [489, 366] width 15 height 12
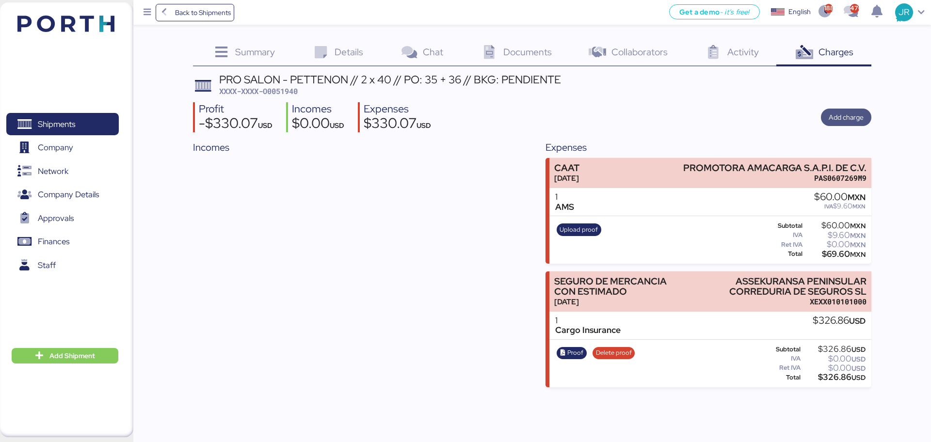
click at [850, 114] on span "Add charge" at bounding box center [846, 118] width 35 height 12
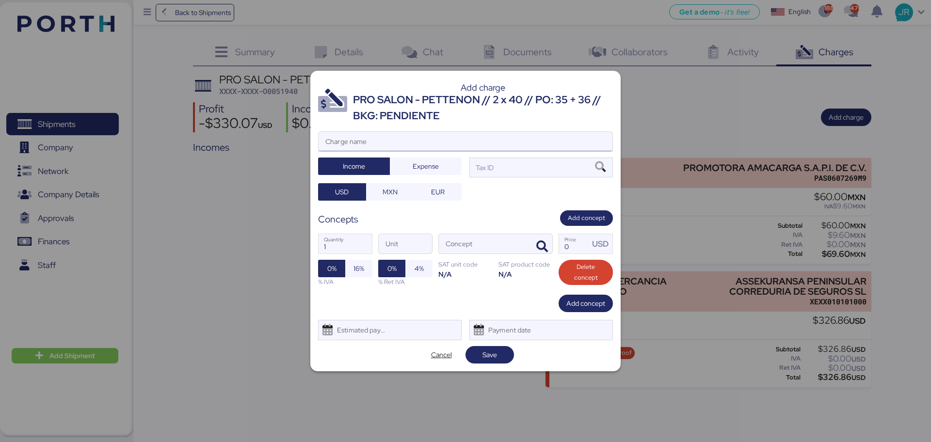
click at [388, 137] on input "Charge name" at bounding box center [466, 141] width 294 height 19
type input "OCEAN FREIGHT"
click at [421, 171] on span "Expense" at bounding box center [426, 166] width 26 height 12
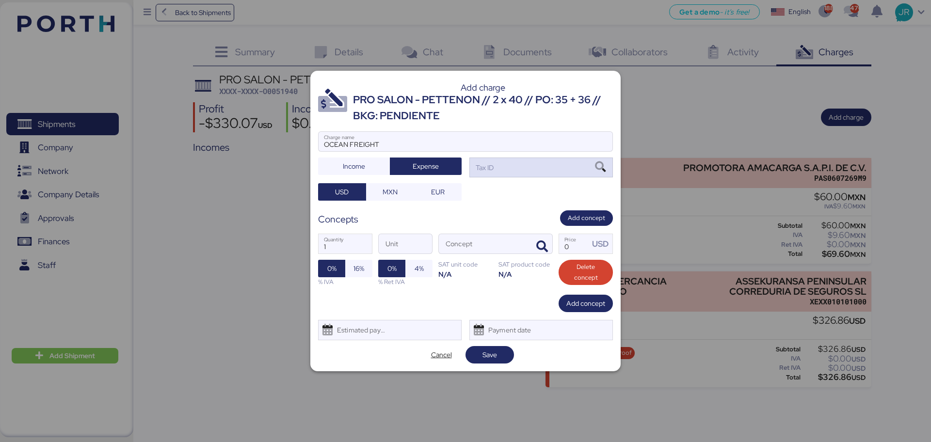
click at [600, 167] on icon at bounding box center [600, 167] width 16 height 11
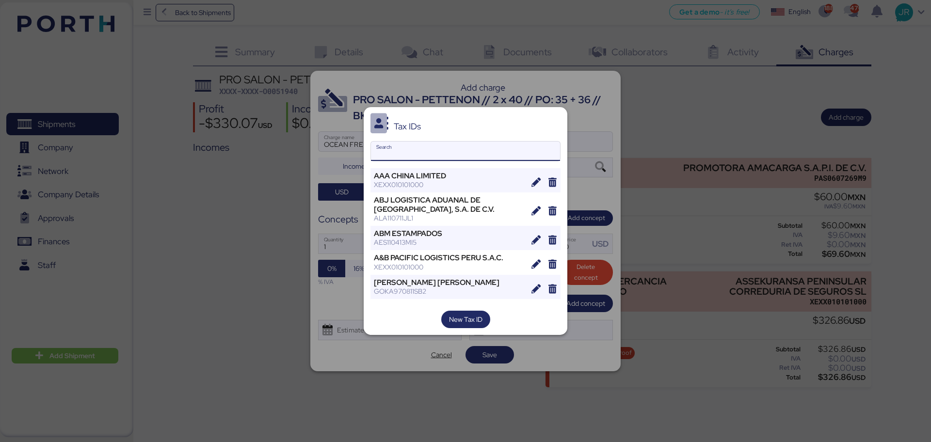
click at [397, 150] on input "Search" at bounding box center [465, 151] width 189 height 19
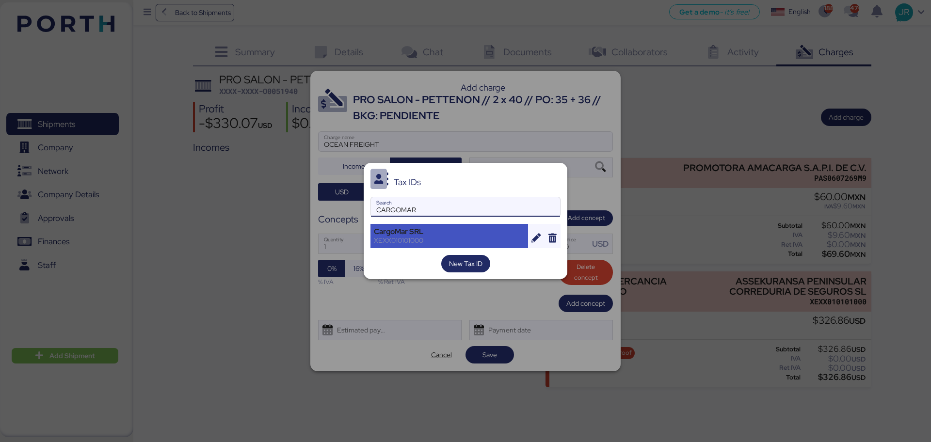
type input "CARGOMAR"
click at [393, 228] on div "CargoMar SRL" at bounding box center [449, 231] width 151 height 9
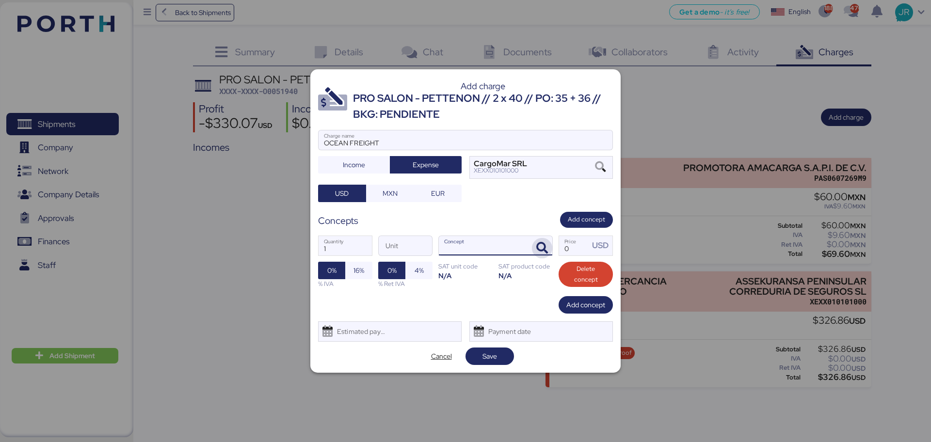
click at [543, 245] on icon "button" at bounding box center [542, 248] width 12 height 12
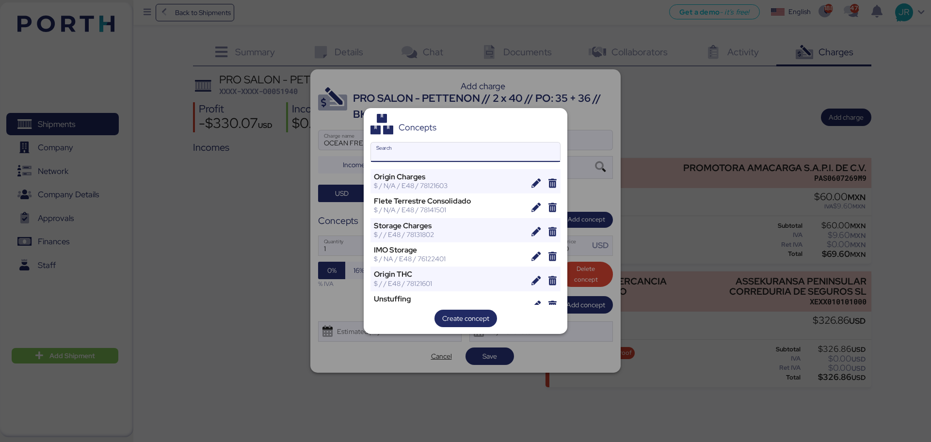
click at [414, 158] on input "Search" at bounding box center [465, 152] width 189 height 19
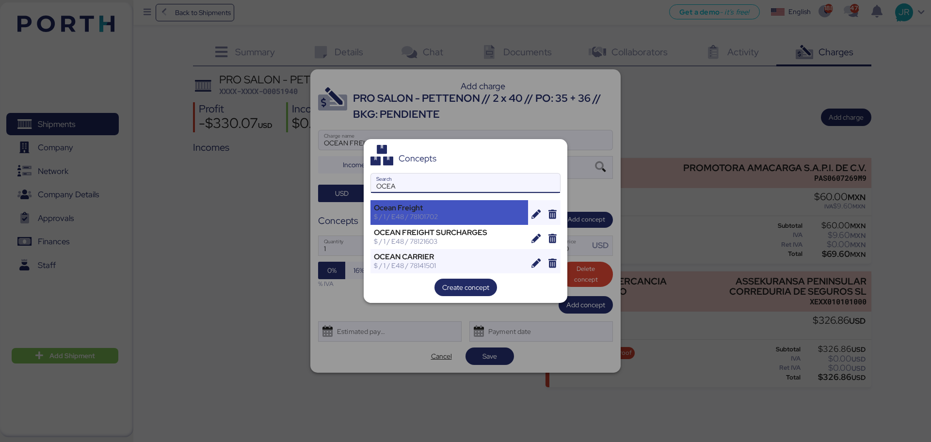
type input "OCEA"
click at [428, 207] on div "Ocean Freight" at bounding box center [449, 208] width 151 height 9
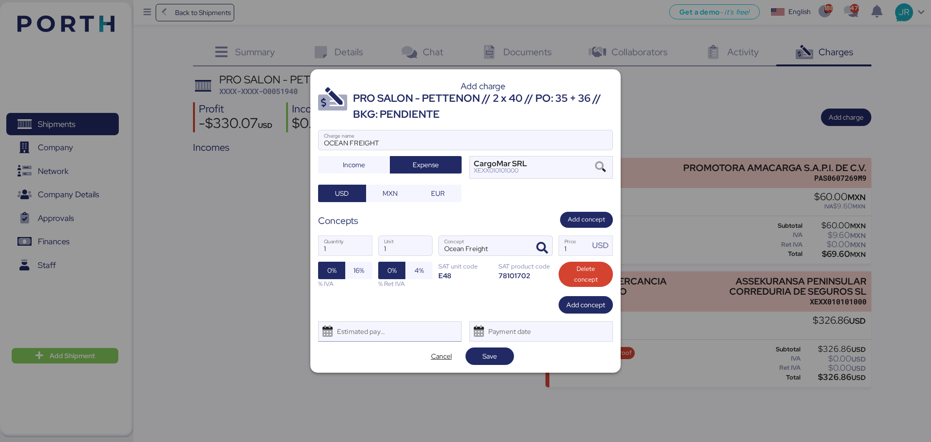
click at [350, 329] on div "Estimated payment date" at bounding box center [359, 331] width 58 height 19
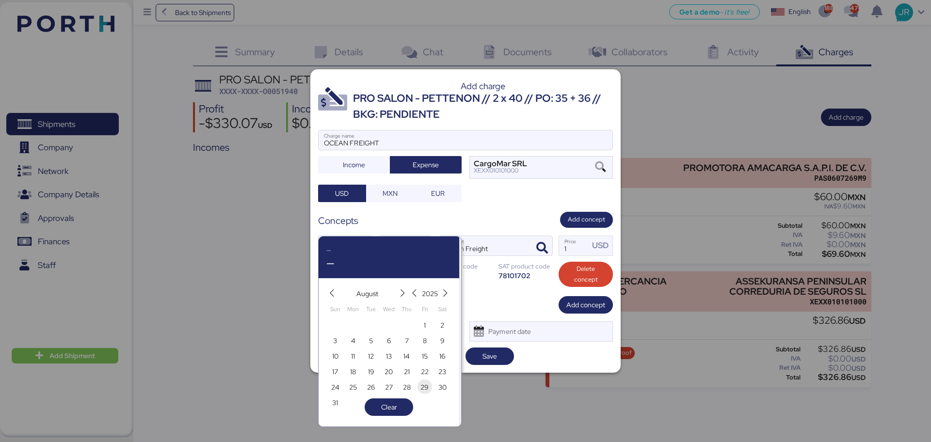
click at [424, 388] on span "29" at bounding box center [424, 388] width 8 height 12
type input "[DATE]"
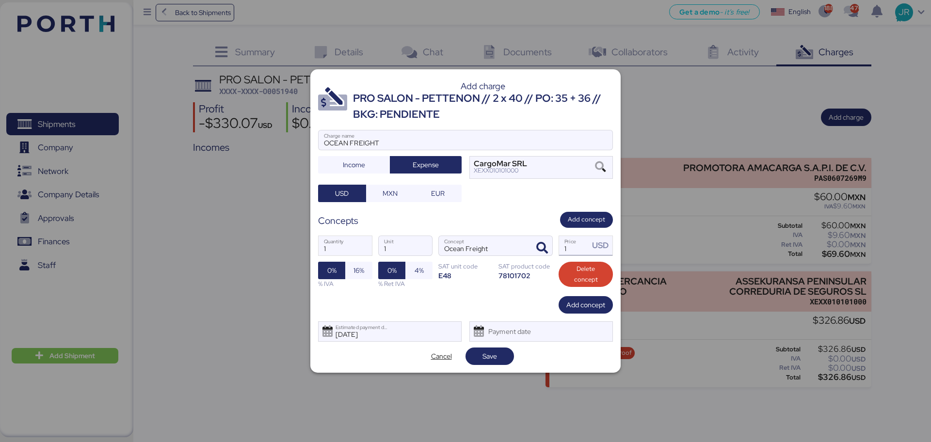
click at [579, 250] on input "1" at bounding box center [574, 245] width 30 height 19
type input "13346.12"
click at [493, 353] on span "Save" at bounding box center [489, 357] width 15 height 12
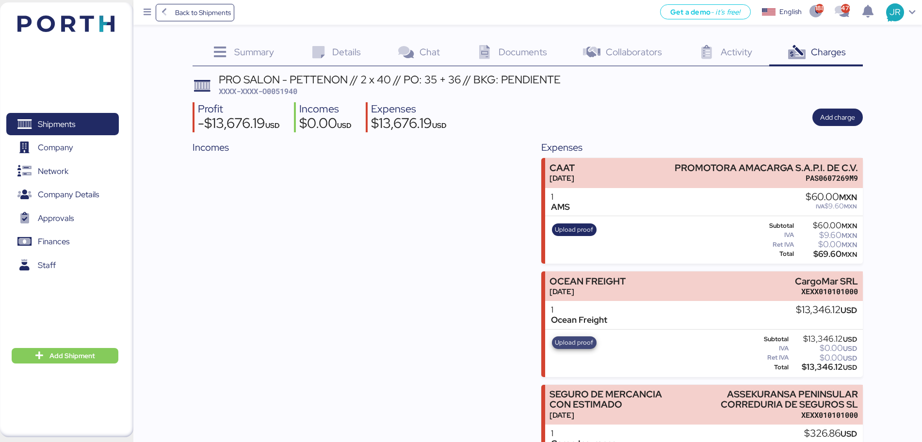
click at [573, 342] on span "Upload proof" at bounding box center [574, 342] width 38 height 11
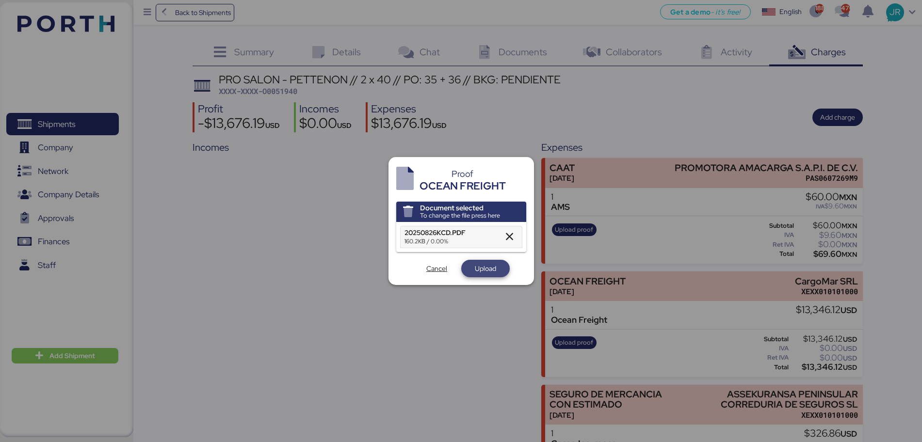
click at [486, 268] on span "Upload" at bounding box center [485, 269] width 21 height 12
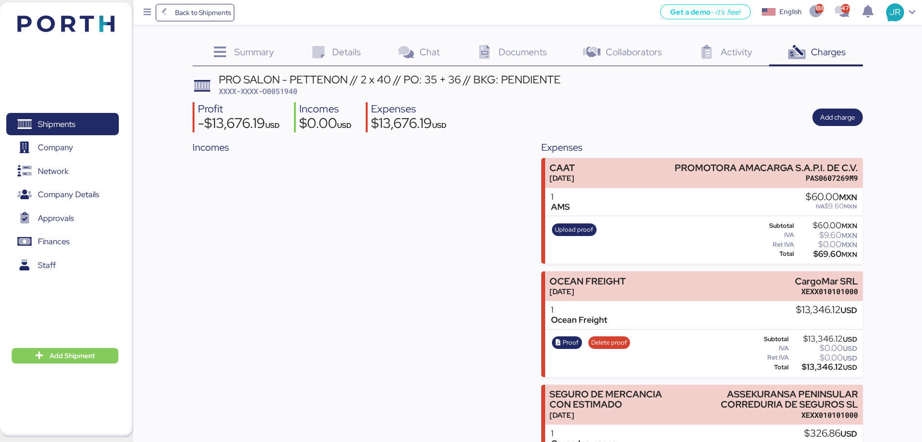
click at [284, 88] on span "XXXX-XXXX-O0051940" at bounding box center [258, 91] width 79 height 10
copy span "O0051940"
drag, startPoint x: 493, startPoint y: 44, endPoint x: 506, endPoint y: 50, distance: 14.7
click at [493, 44] on div "Documents 0" at bounding box center [510, 53] width 107 height 26
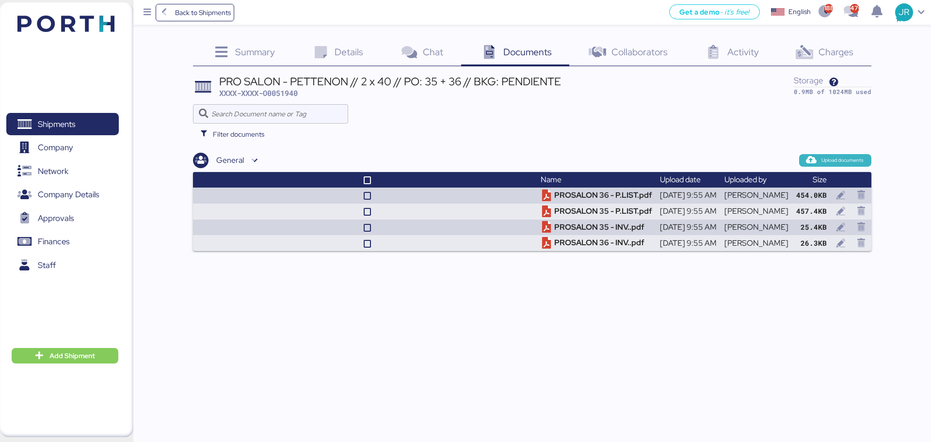
click at [809, 160] on icon "button" at bounding box center [811, 160] width 9 height 9
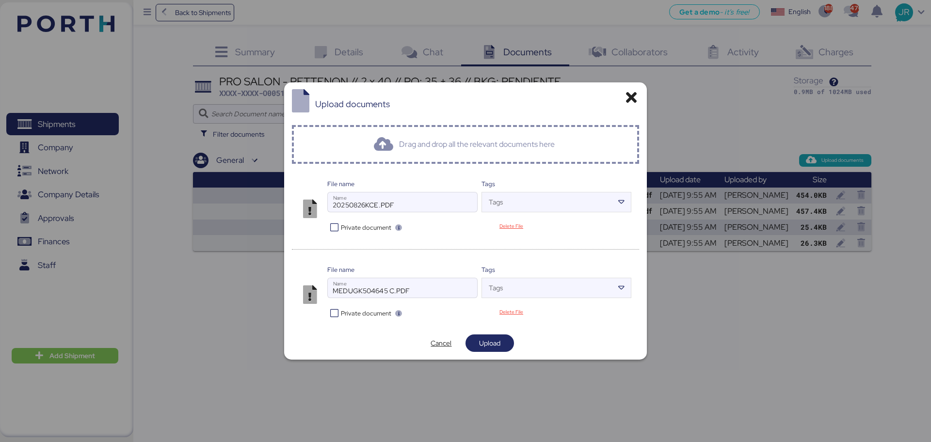
click at [354, 311] on span "Private document" at bounding box center [366, 313] width 50 height 9
click at [481, 339] on span "Upload" at bounding box center [489, 343] width 21 height 12
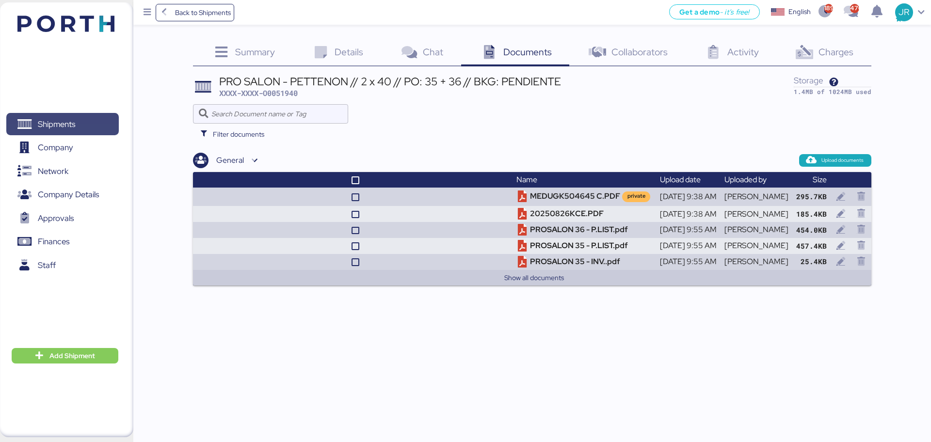
click at [54, 125] on span "Shipments" at bounding box center [56, 124] width 37 height 14
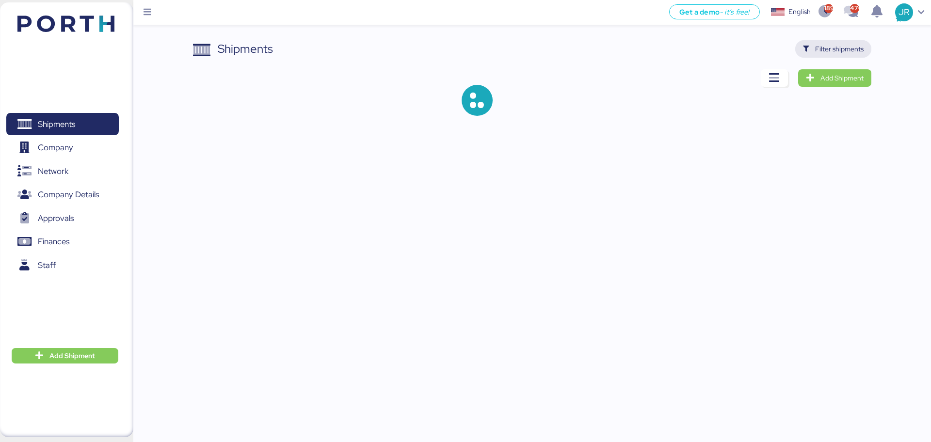
click at [841, 50] on span "Filter shipments" at bounding box center [839, 49] width 48 height 12
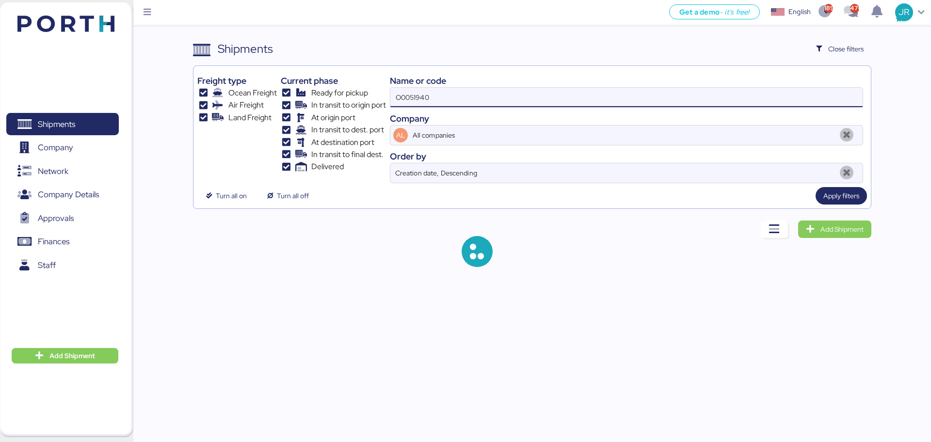
drag, startPoint x: 415, startPoint y: 103, endPoint x: 312, endPoint y: 102, distance: 103.3
click at [312, 102] on div "Freight type Ocean Freight Air Freight Land Freight Current phase Ready for pic…" at bounding box center [531, 126] width 669 height 113
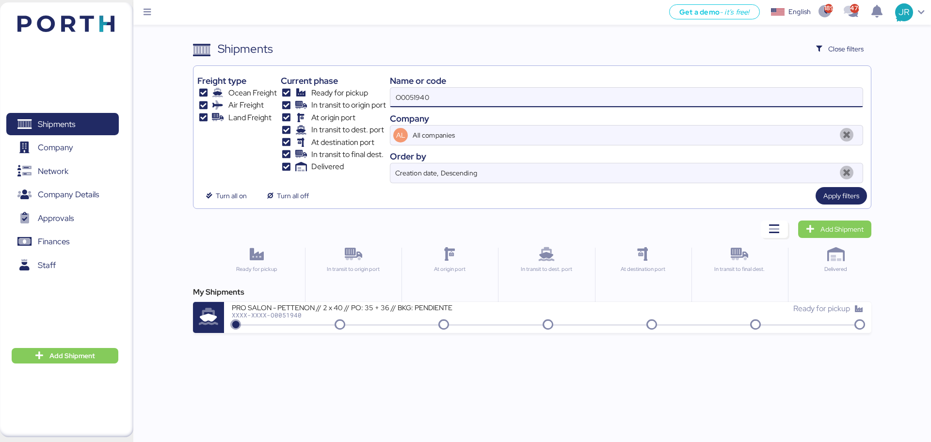
paste input "81"
type input "O0051981"
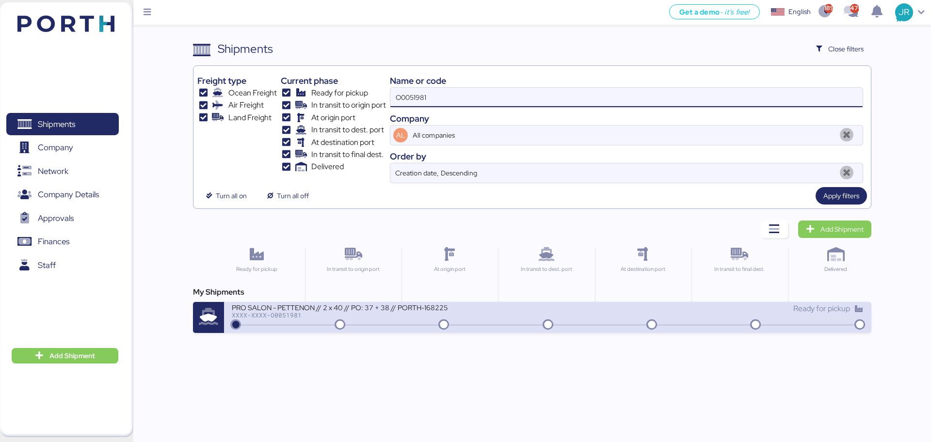
click at [301, 308] on div "PRO SALON - PETTENON // 2 x 40 // PO: 37 + 38 // PORTH-168225" at bounding box center [348, 307] width 233 height 8
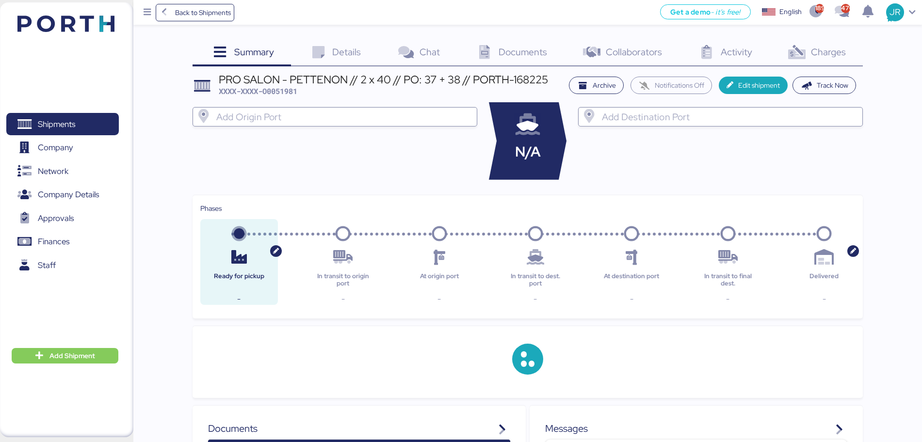
click at [801, 53] on icon at bounding box center [796, 53] width 21 height 14
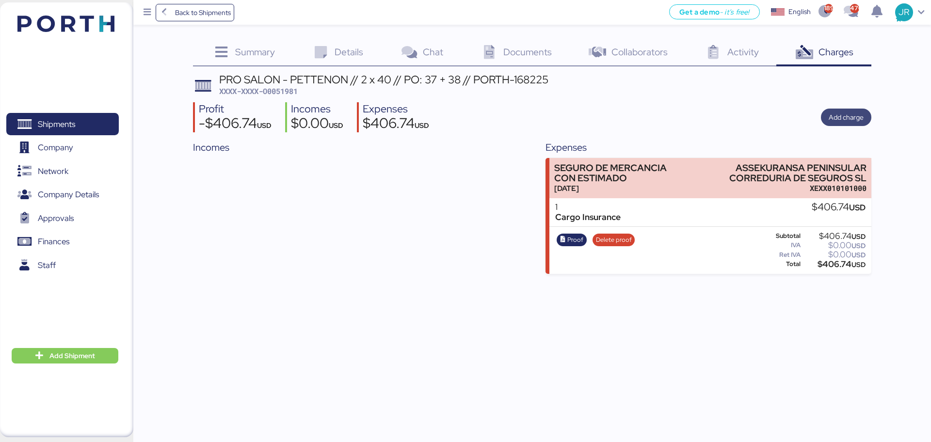
click at [850, 116] on span "Add charge" at bounding box center [846, 118] width 35 height 12
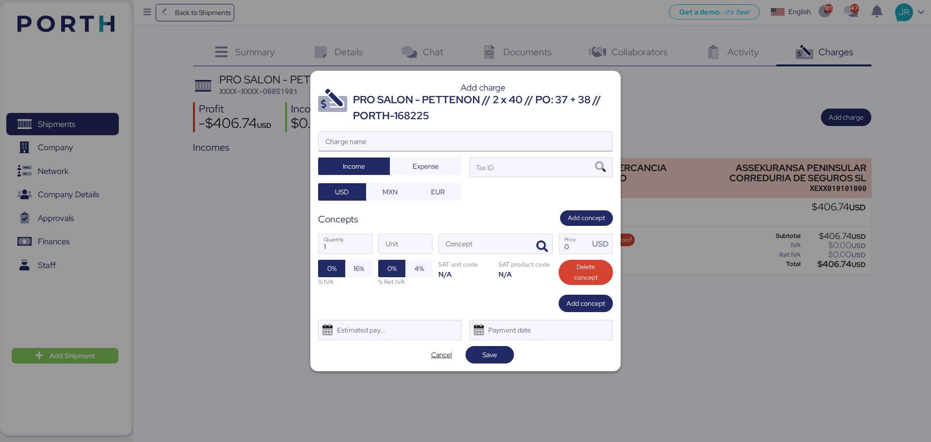
click at [330, 145] on input "Charge name" at bounding box center [466, 141] width 294 height 19
type input "CAAT"
click at [414, 165] on span "Expense" at bounding box center [426, 166] width 26 height 12
click at [391, 192] on span "MXN" at bounding box center [390, 192] width 15 height 12
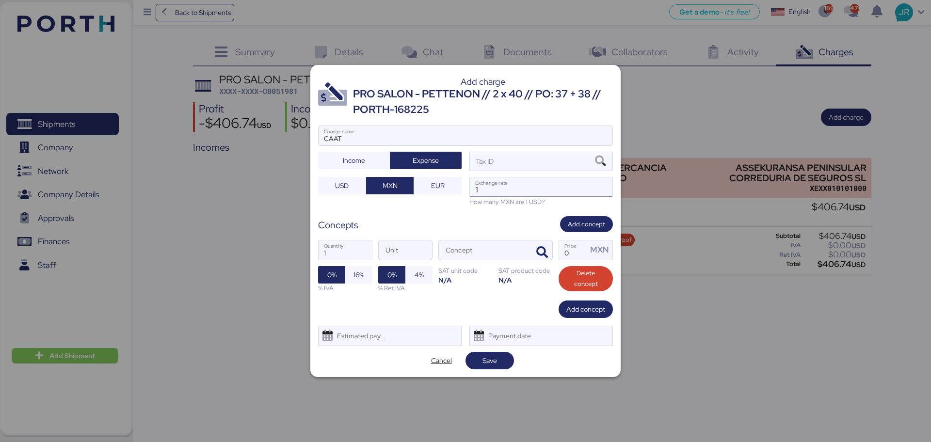
click at [520, 189] on input "1" at bounding box center [541, 186] width 143 height 19
paste input "18.6913"
type input "18.6913"
click at [604, 161] on icon at bounding box center [600, 161] width 16 height 11
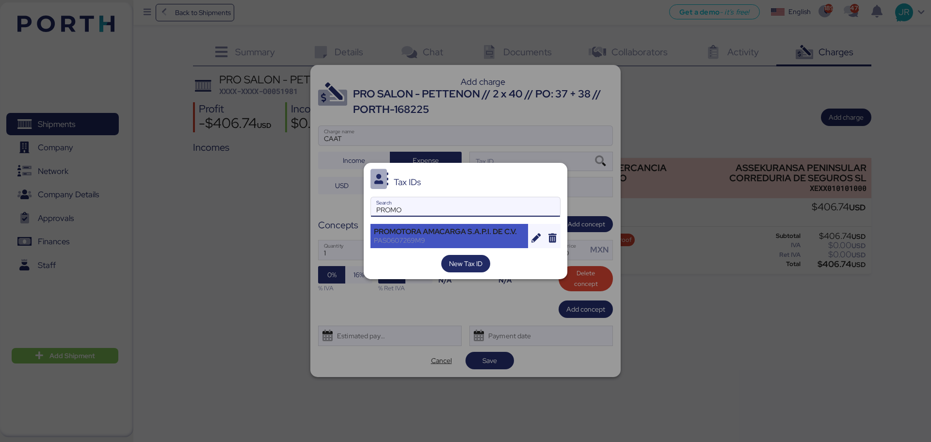
type input "PROMO"
drag, startPoint x: 411, startPoint y: 245, endPoint x: 464, endPoint y: 236, distance: 53.6
click at [411, 245] on div "PROMOTORA AMACARGA S.A.P.I. DE C.V. PAS0607269M9" at bounding box center [449, 236] width 158 height 24
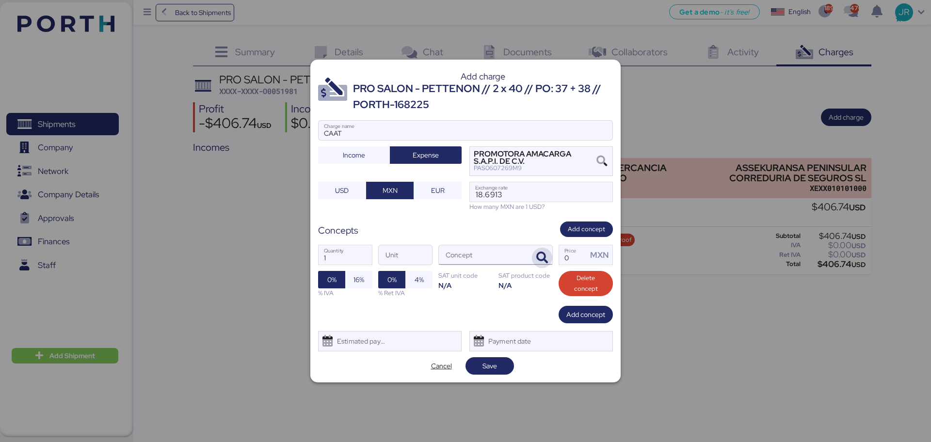
click at [539, 258] on icon "button" at bounding box center [542, 258] width 12 height 12
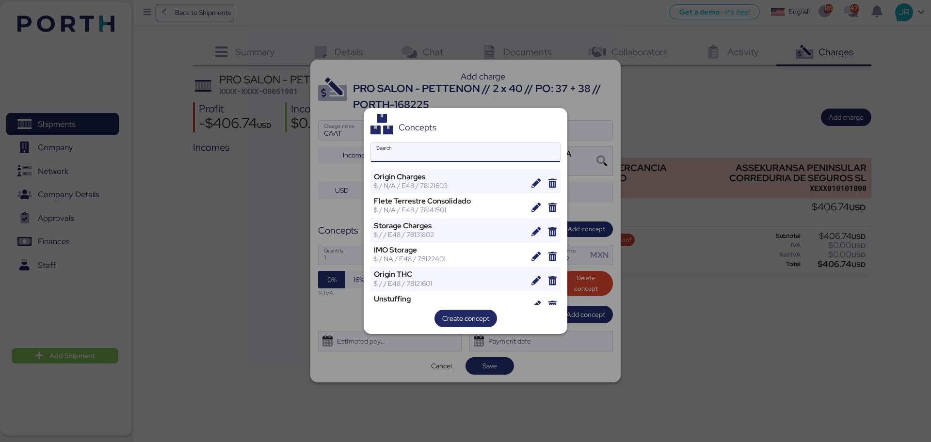
click at [403, 150] on input "Search" at bounding box center [465, 152] width 189 height 19
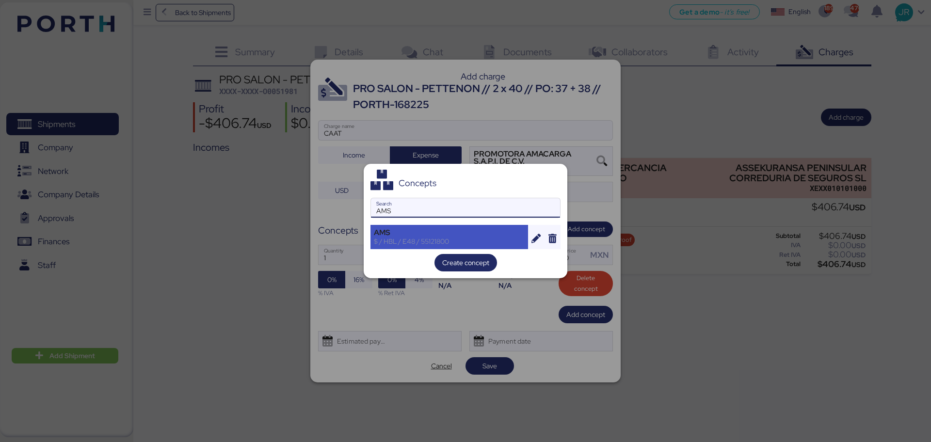
type input "AMS"
click at [387, 242] on div "$ / HBL / E48 / 55121800" at bounding box center [449, 241] width 151 height 9
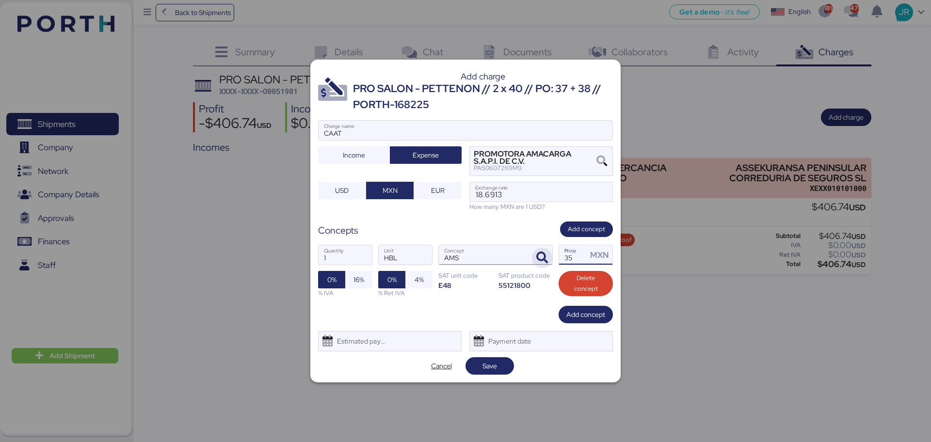
drag, startPoint x: 580, startPoint y: 256, endPoint x: 549, endPoint y: 257, distance: 30.6
click at [550, 260] on div "1 Quantity HBL Unit AMS Concept 35 Price MXN 0% 16% % IVA 0% 4% % Ret IVA SAT u…" at bounding box center [465, 271] width 295 height 68
type input "60"
click at [354, 276] on span "16%" at bounding box center [358, 280] width 11 height 12
click at [343, 347] on div "Estimated payment date" at bounding box center [359, 341] width 58 height 19
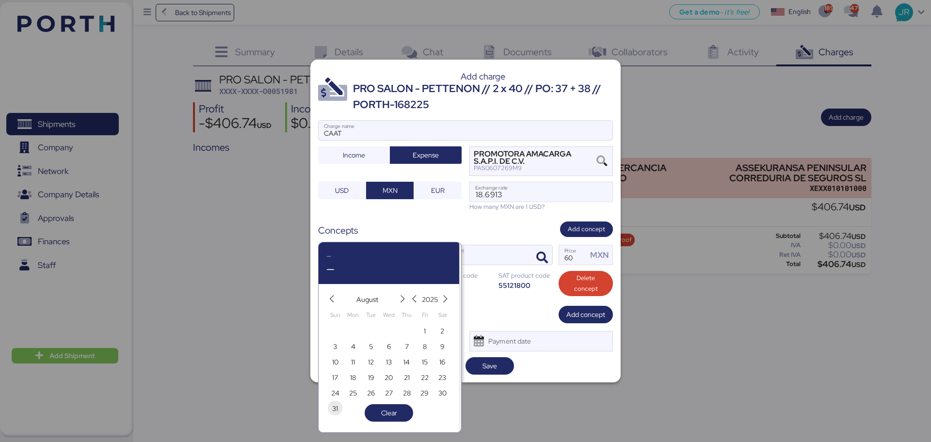
click at [333, 410] on span "31" at bounding box center [335, 409] width 6 height 12
type input "[DATE]"
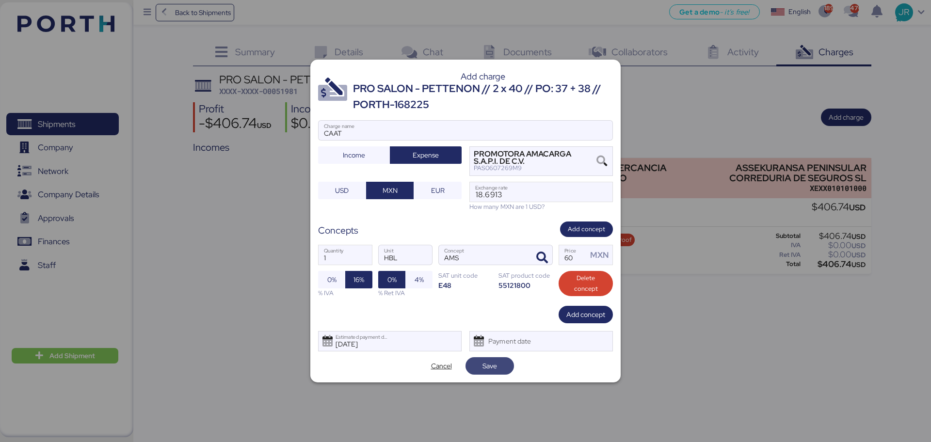
click at [490, 366] on span "Save" at bounding box center [489, 366] width 15 height 12
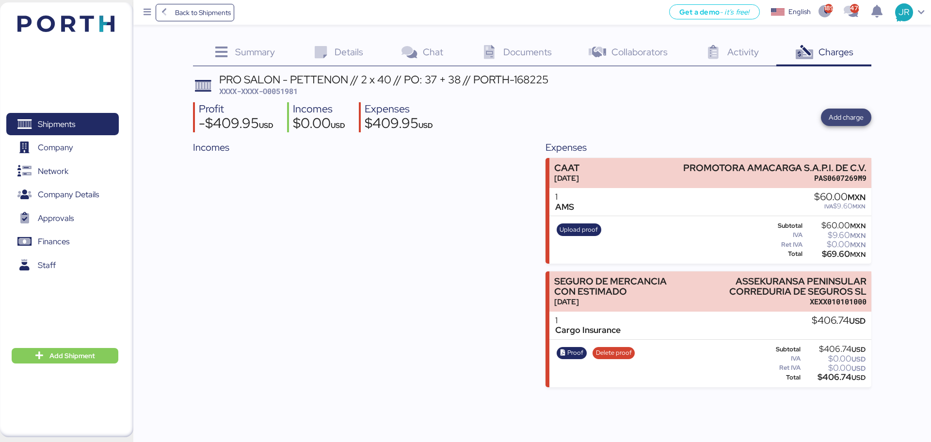
click at [834, 121] on span "Add charge" at bounding box center [846, 118] width 35 height 12
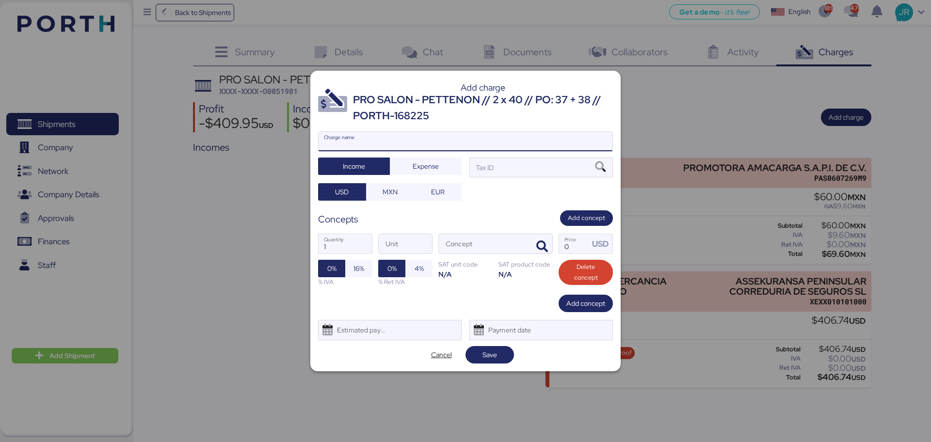
click at [355, 137] on input "Charge name" at bounding box center [466, 141] width 294 height 19
type input "OCEAN FREIGHT"
click at [425, 166] on span "Expense" at bounding box center [426, 166] width 26 height 12
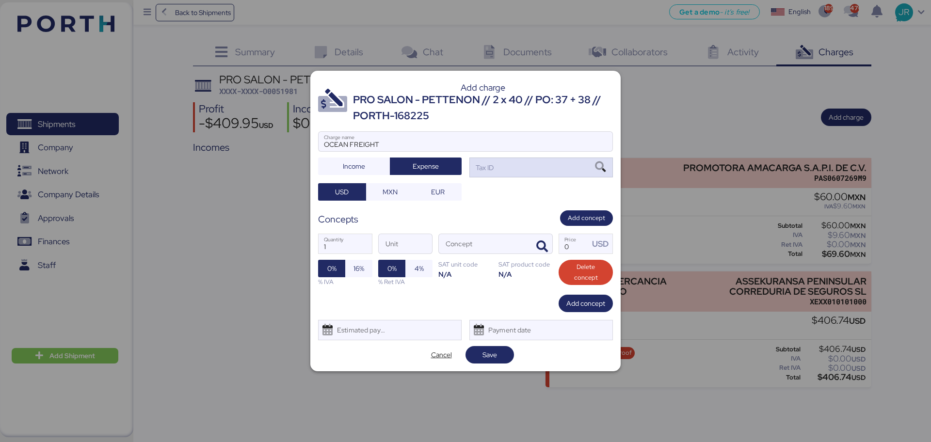
click at [611, 172] on div "Tax ID" at bounding box center [541, 167] width 144 height 19
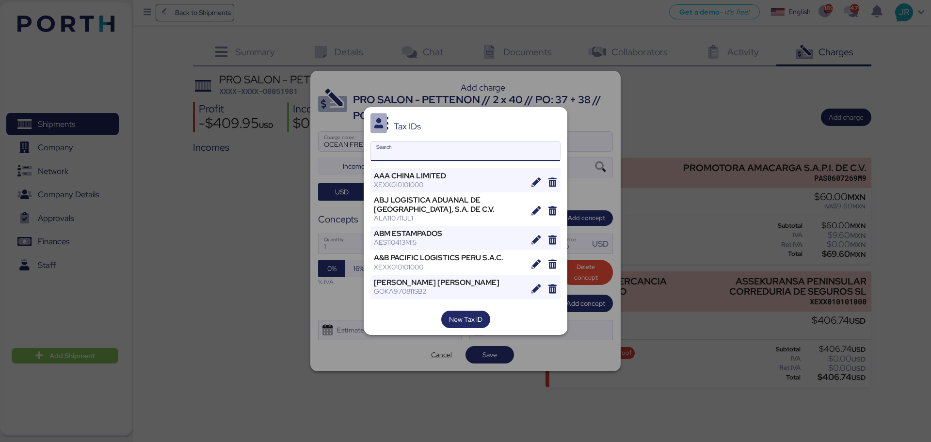
click at [422, 140] on div "Tax IDs Search AAA CHINA LIMITED XEXX010101000 ABJ LOGISTICA ADUANAL DE [GEOGRA…" at bounding box center [466, 221] width 204 height 228
click at [420, 147] on input "Search" at bounding box center [465, 151] width 189 height 19
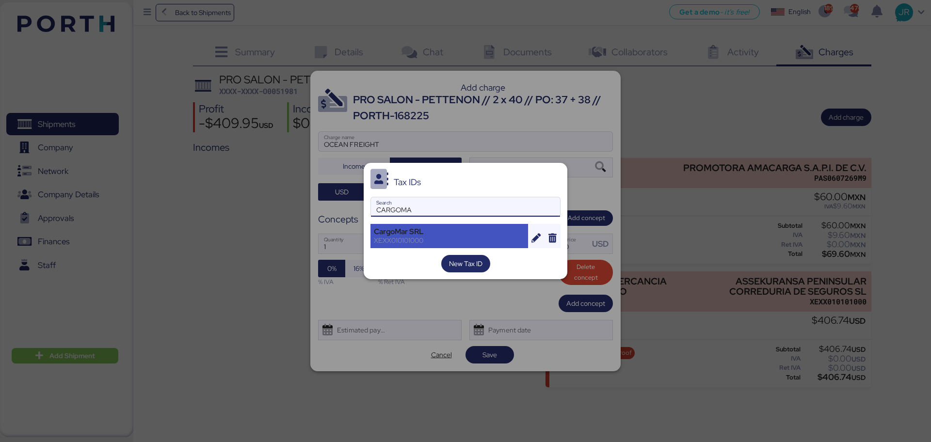
type input "CARGOMA"
drag, startPoint x: 399, startPoint y: 227, endPoint x: 439, endPoint y: 227, distance: 40.2
click at [399, 228] on div "CargoMar SRL" at bounding box center [449, 231] width 151 height 9
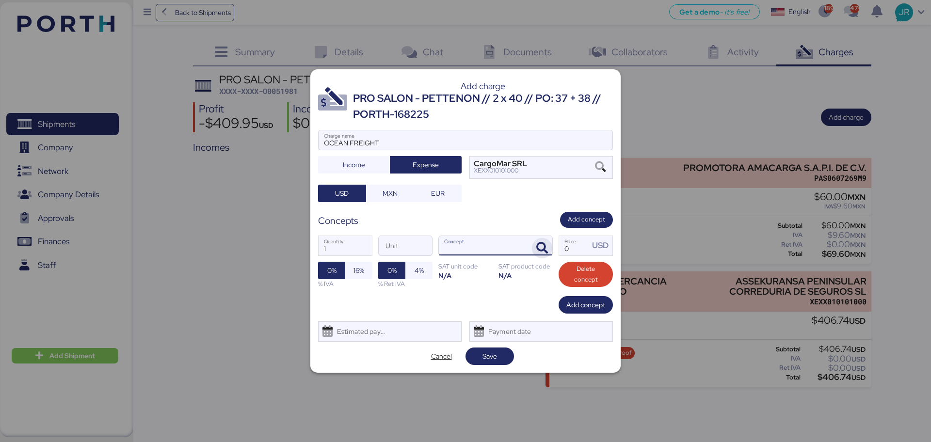
click at [537, 252] on icon "button" at bounding box center [542, 248] width 12 height 12
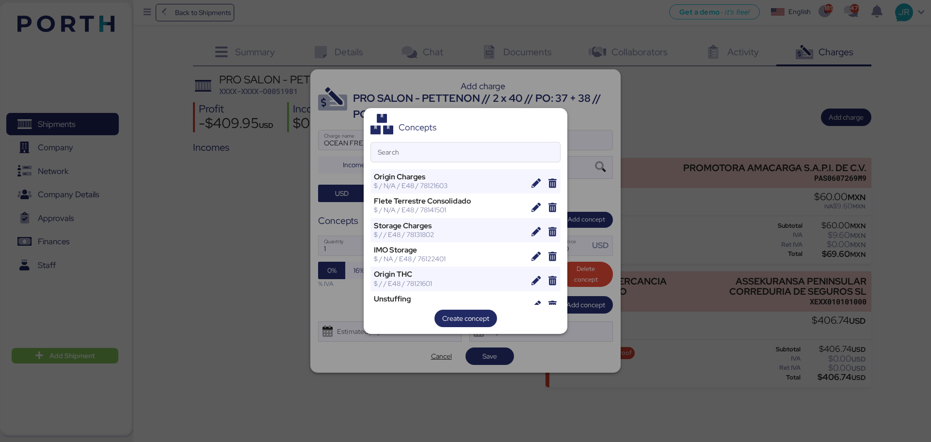
click at [411, 138] on div "Concepts Search Origin Charges $ / N/A / E48 / 78121603 Flete Terrestre Consoli…" at bounding box center [466, 221] width 204 height 226
click at [407, 148] on input "Search" at bounding box center [465, 152] width 189 height 19
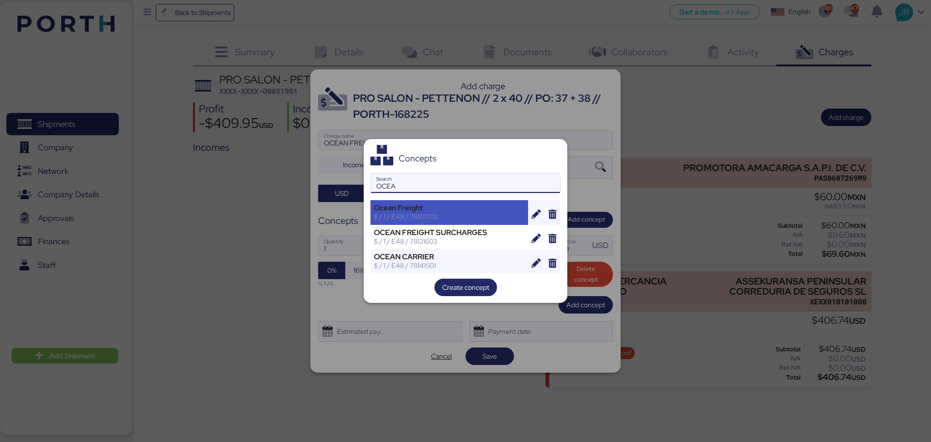
type input "OCEA"
click at [406, 209] on div "Ocean Freight" at bounding box center [449, 208] width 151 height 9
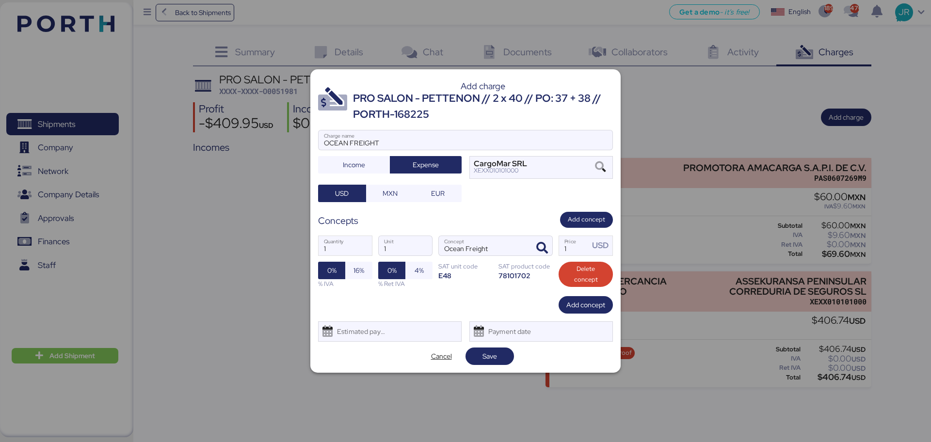
click at [361, 343] on div "Add charge PRO SALON - PETTENON // 2 x 40 // PO: 37 + 38 // PORTH-168225 OCEAN …" at bounding box center [465, 221] width 310 height 304
click at [365, 325] on div "Estimated payment date" at bounding box center [359, 331] width 58 height 19
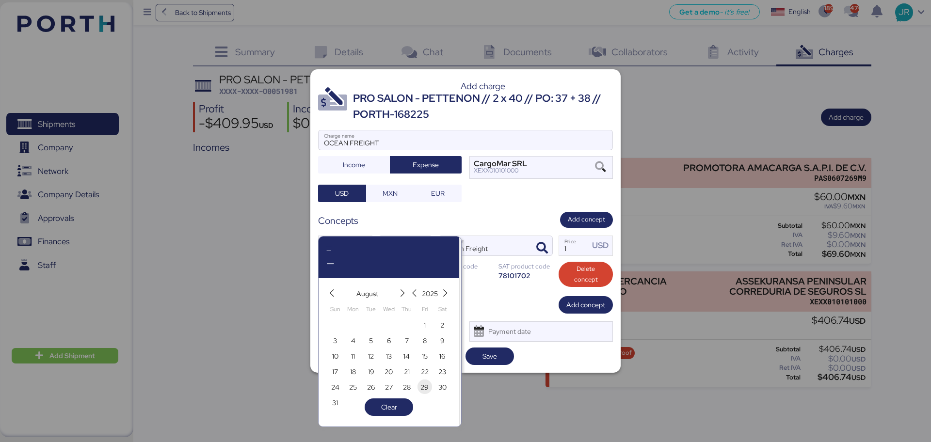
click at [421, 387] on span "29" at bounding box center [424, 388] width 8 height 12
type input "[DATE]"
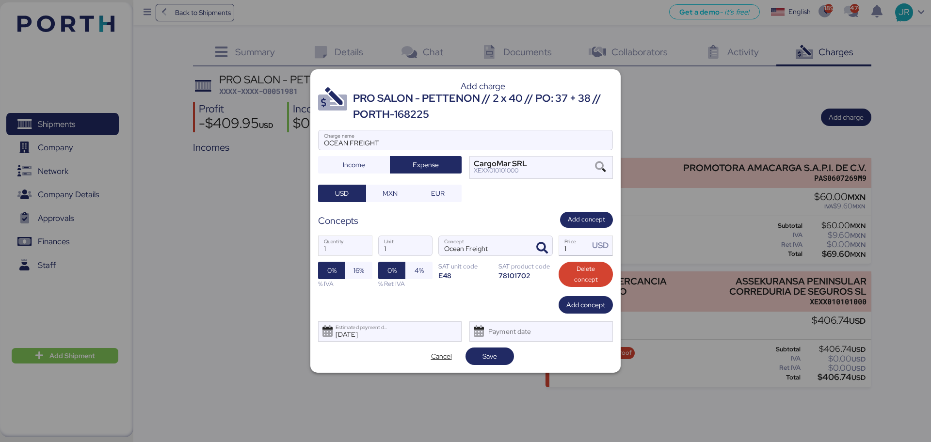
drag, startPoint x: 572, startPoint y: 254, endPoint x: 577, endPoint y: 252, distance: 5.0
click at [575, 253] on input "1" at bounding box center [574, 245] width 30 height 19
type input "7525.06"
click at [480, 356] on span "Save" at bounding box center [489, 357] width 33 height 14
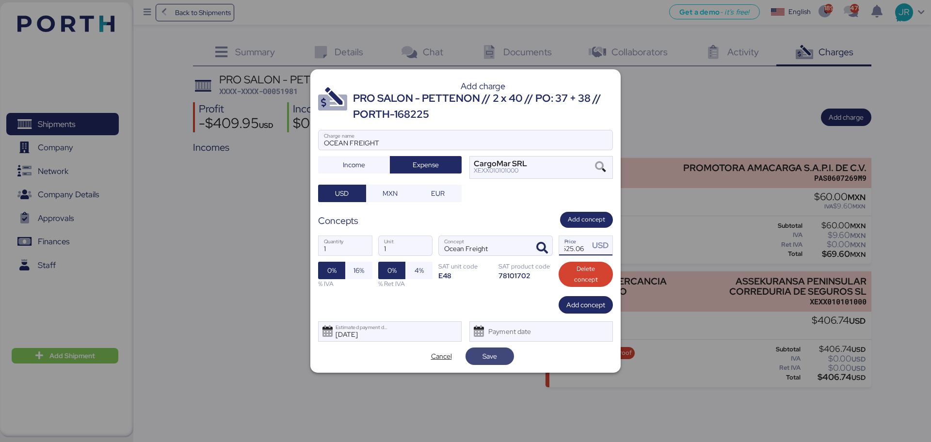
scroll to position [0, 0]
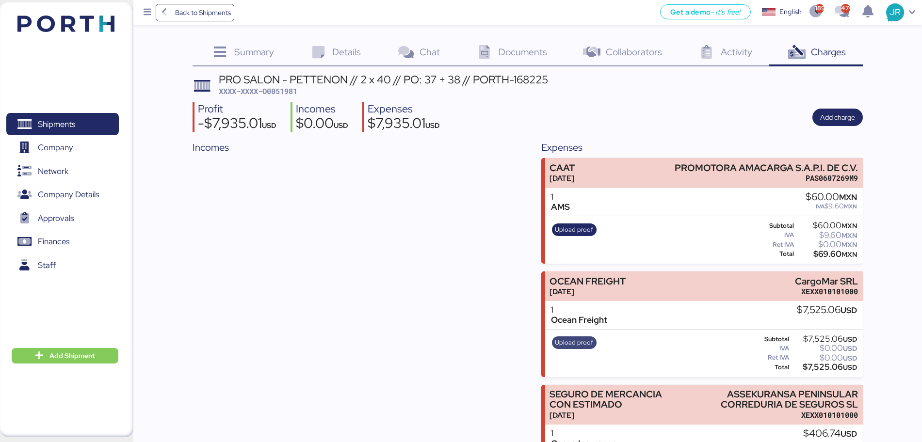
click at [578, 346] on span "Upload proof" at bounding box center [574, 342] width 38 height 11
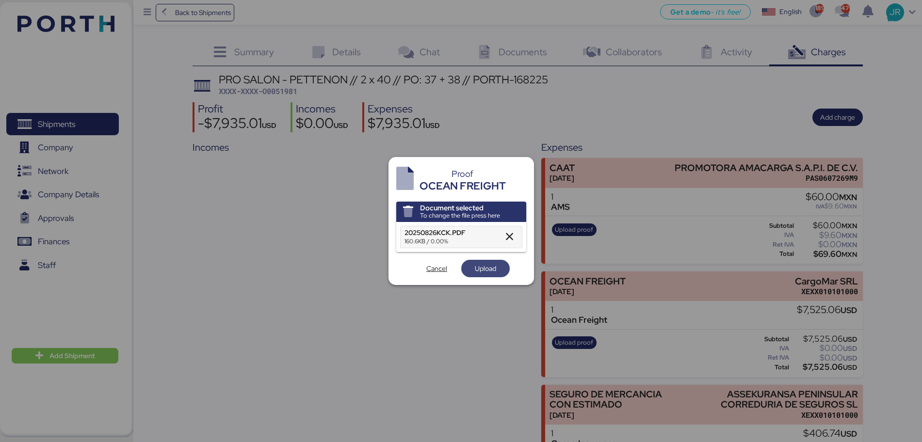
click at [481, 276] on span "Upload" at bounding box center [485, 268] width 48 height 17
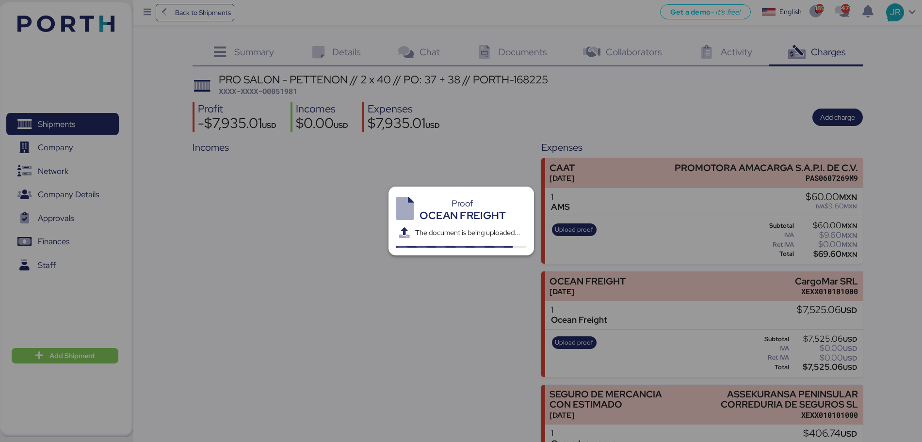
click at [507, 52] on div at bounding box center [461, 221] width 922 height 442
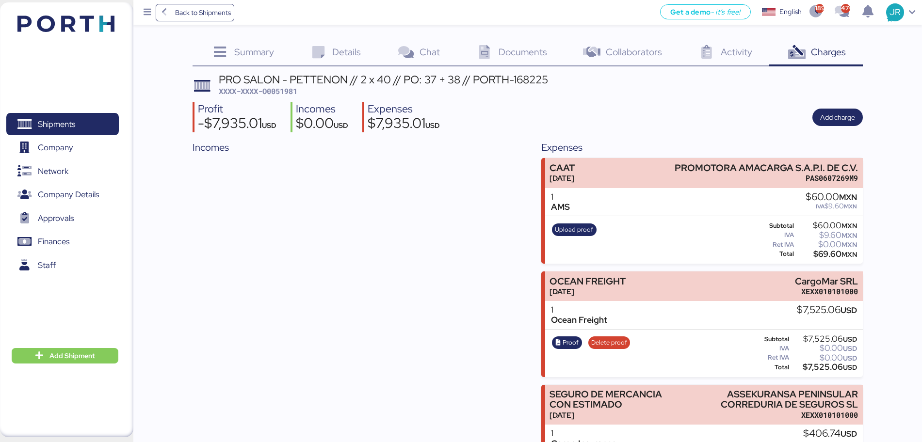
click at [510, 48] on span "Documents" at bounding box center [522, 52] width 48 height 13
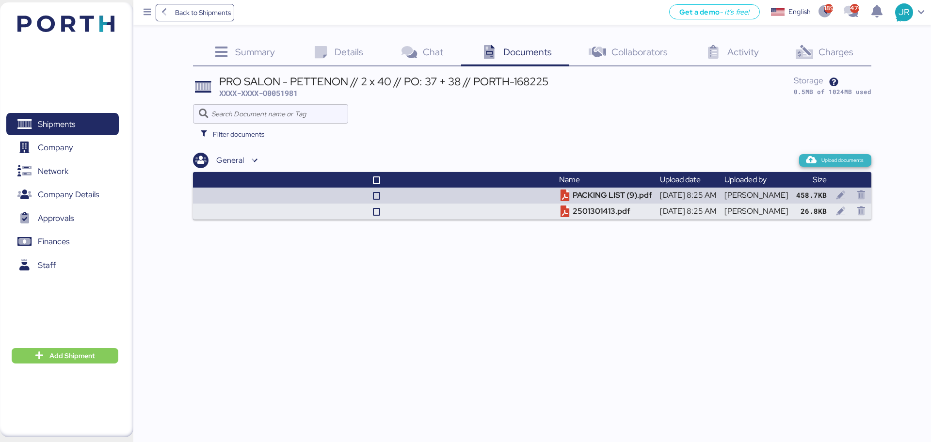
click at [841, 160] on span "Upload documents" at bounding box center [842, 160] width 42 height 9
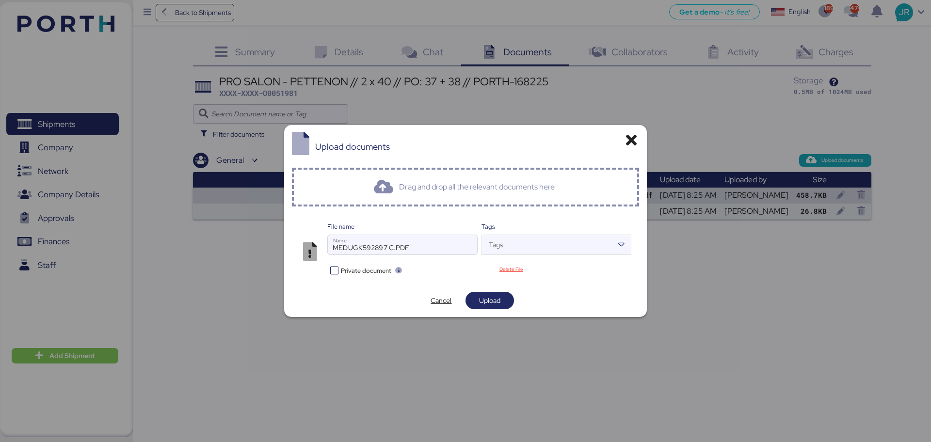
click at [361, 280] on div "File name MEDUGK592897 C.PDF Name Tags Tags Private document Delete File" at bounding box center [466, 249] width 348 height 70
click at [363, 269] on span "Private document" at bounding box center [366, 270] width 50 height 9
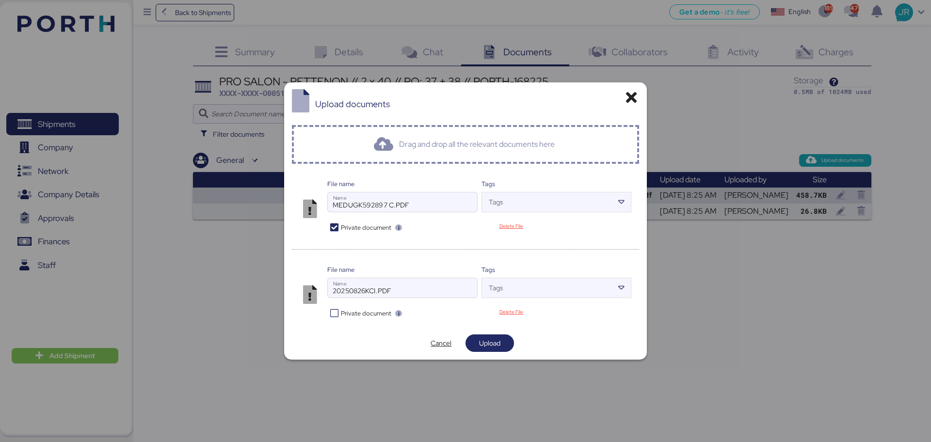
click at [489, 347] on span "Upload" at bounding box center [489, 343] width 21 height 12
